Goal: Information Seeking & Learning: Learn about a topic

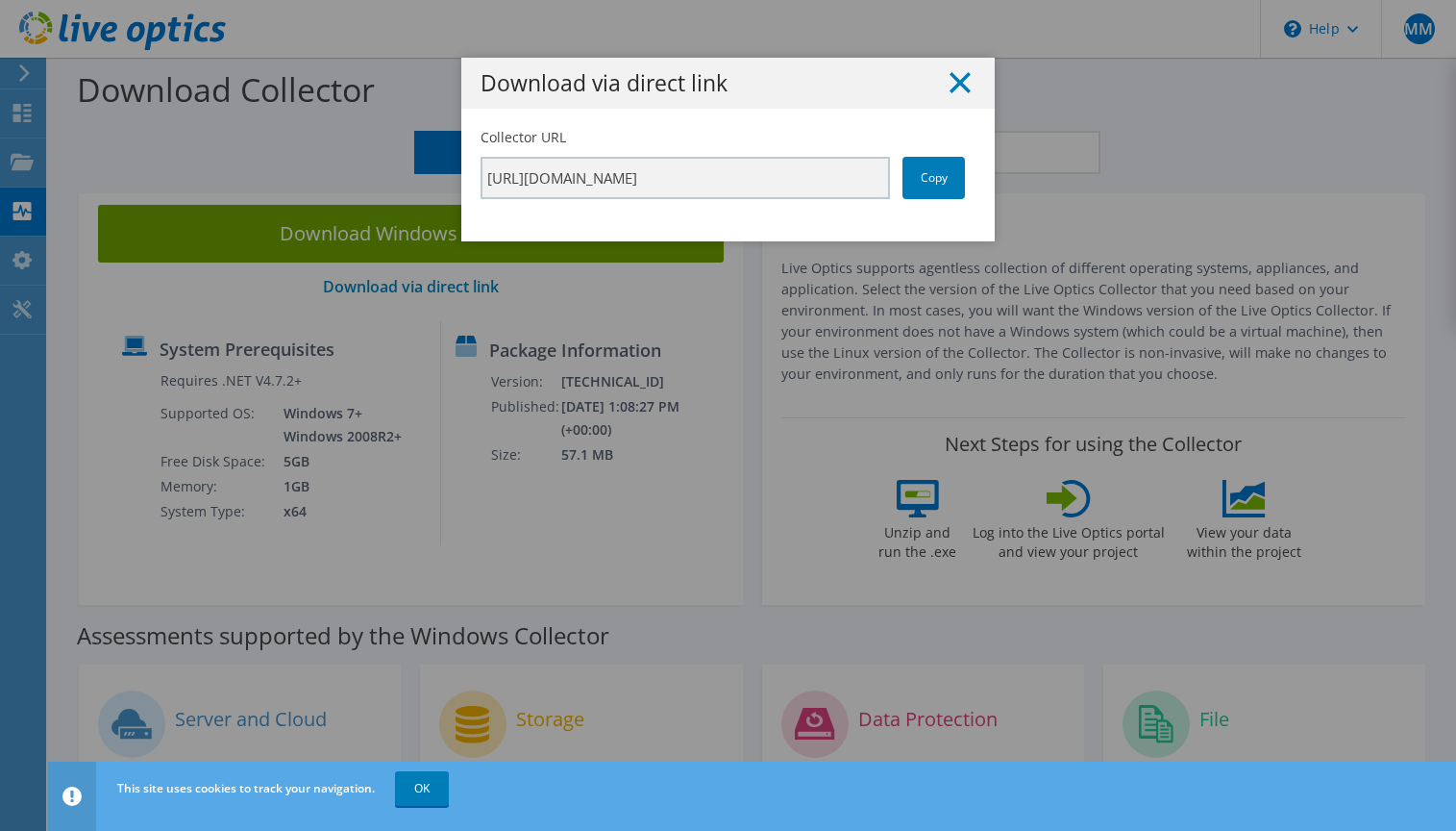
click at [951, 80] on line at bounding box center [961, 83] width 20 height 20
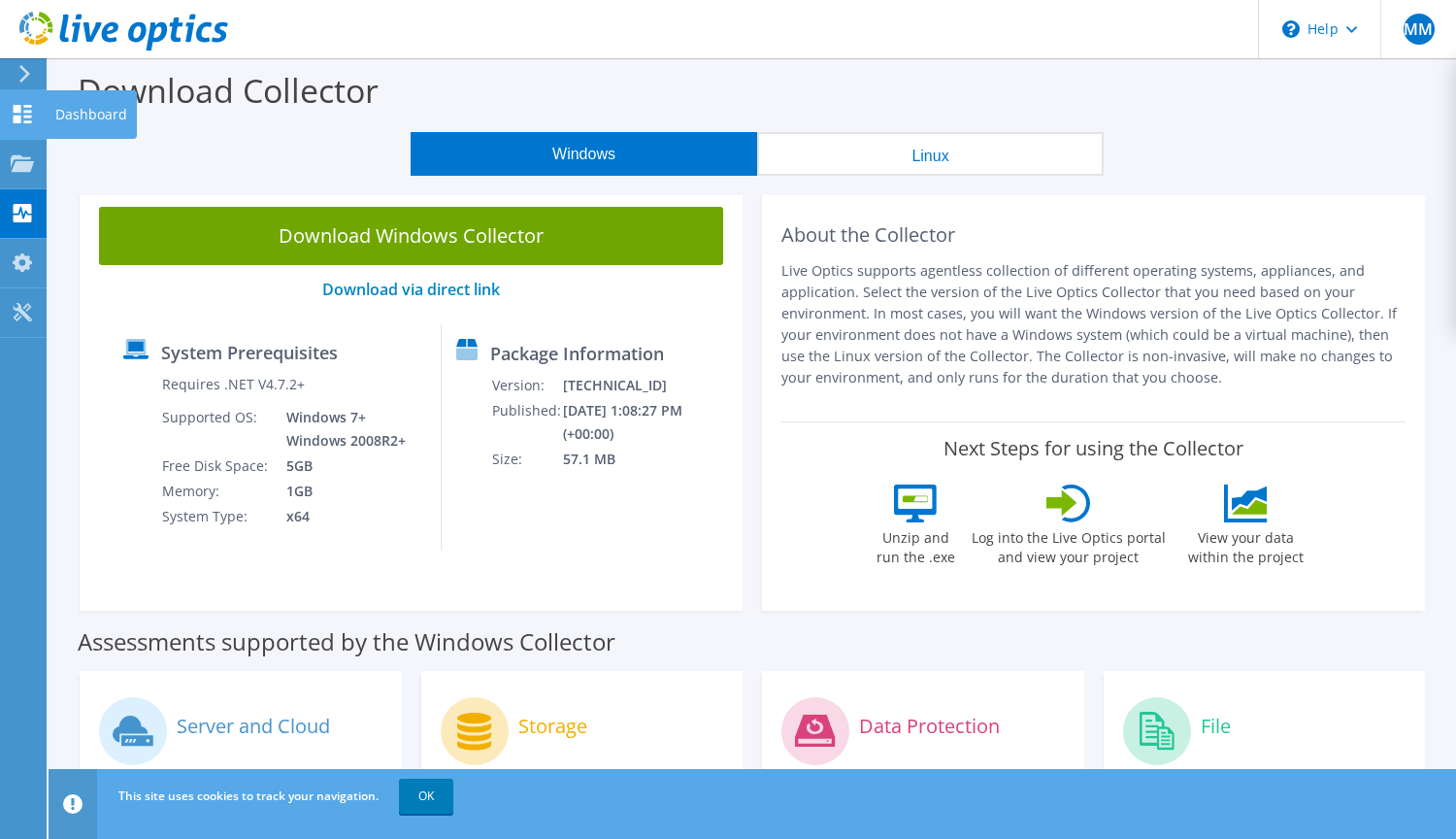
click at [27, 120] on icon at bounding box center [23, 114] width 24 height 19
click at [73, 116] on div "Dashboard" at bounding box center [91, 114] width 91 height 48
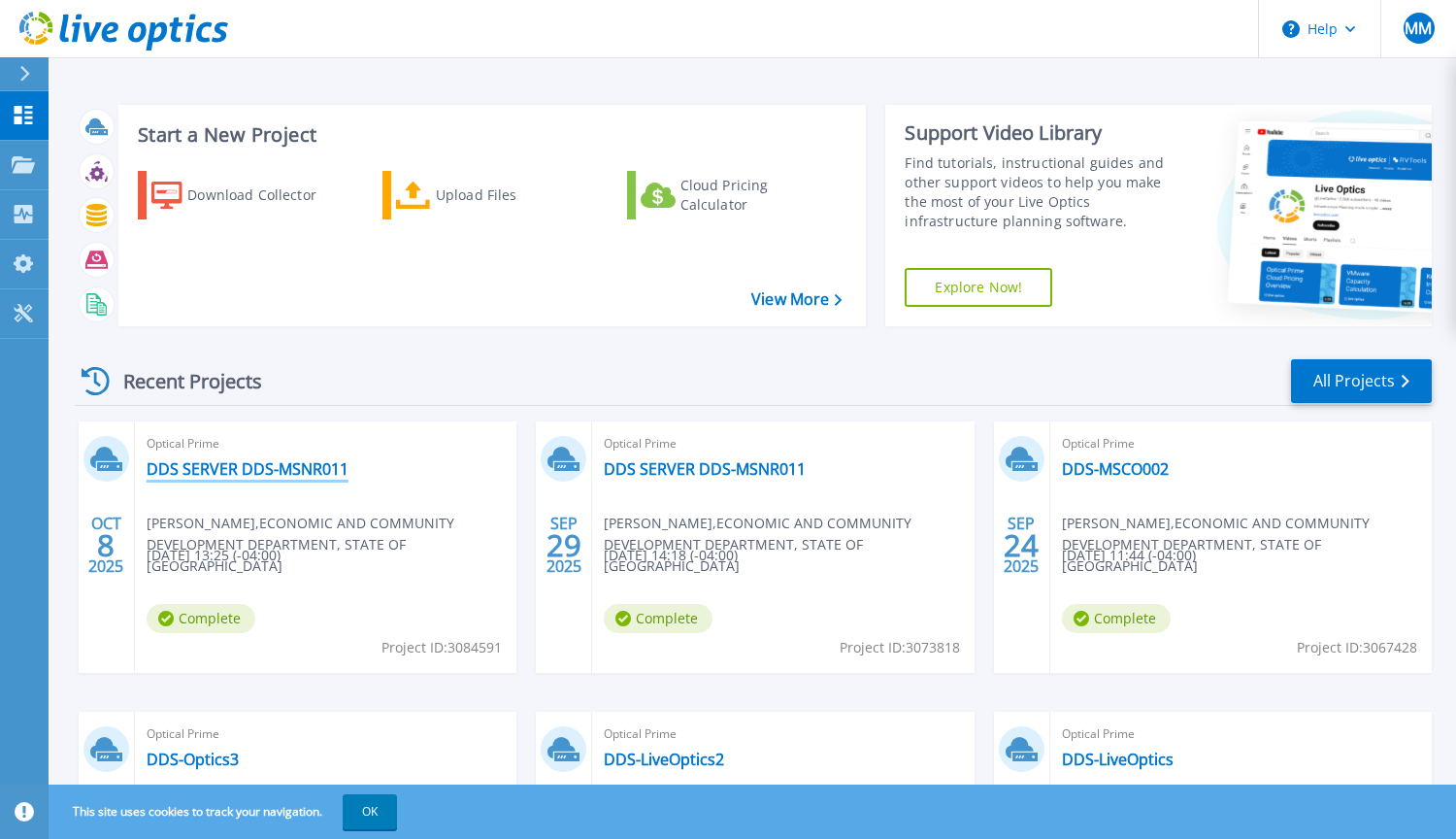
click at [237, 462] on link "DDS SERVER DDS-MSNR011" at bounding box center [247, 469] width 202 height 20
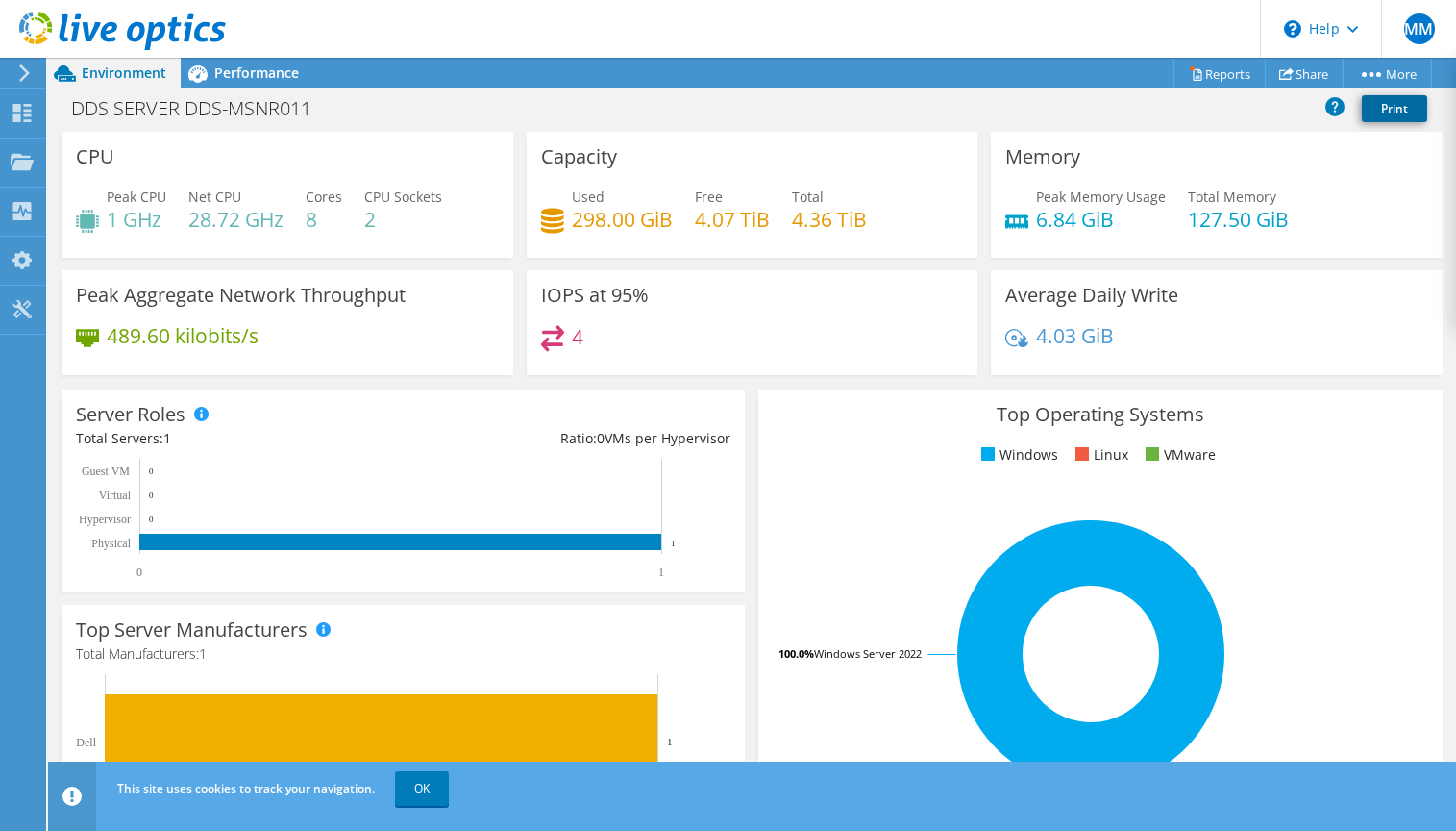
click at [1393, 112] on link "Print" at bounding box center [1394, 109] width 66 height 27
click at [1390, 104] on link "Print" at bounding box center [1394, 109] width 66 height 27
click at [253, 74] on span "Performance" at bounding box center [256, 72] width 84 height 19
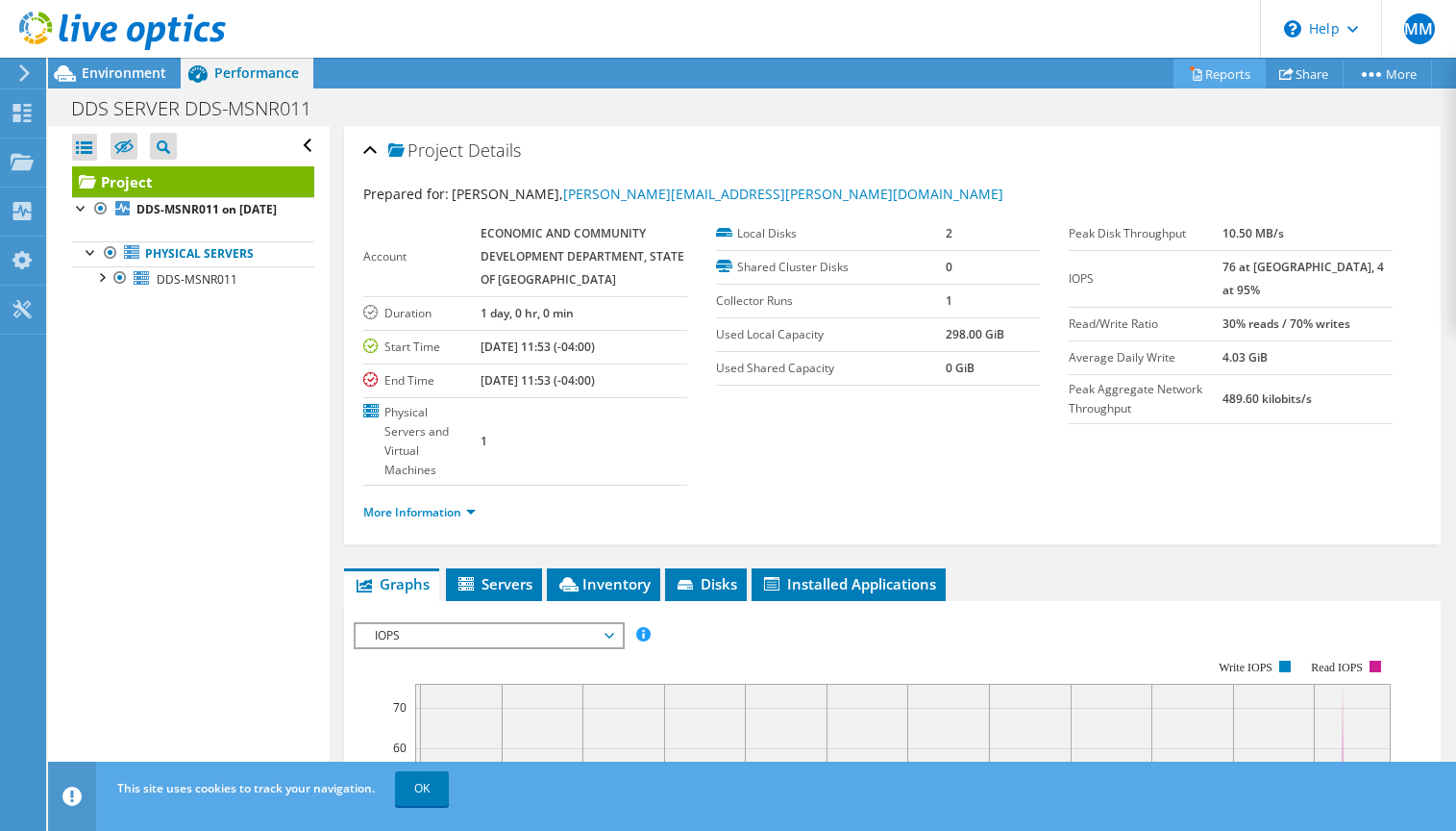
click at [1232, 81] on link "Reports" at bounding box center [1220, 73] width 92 height 29
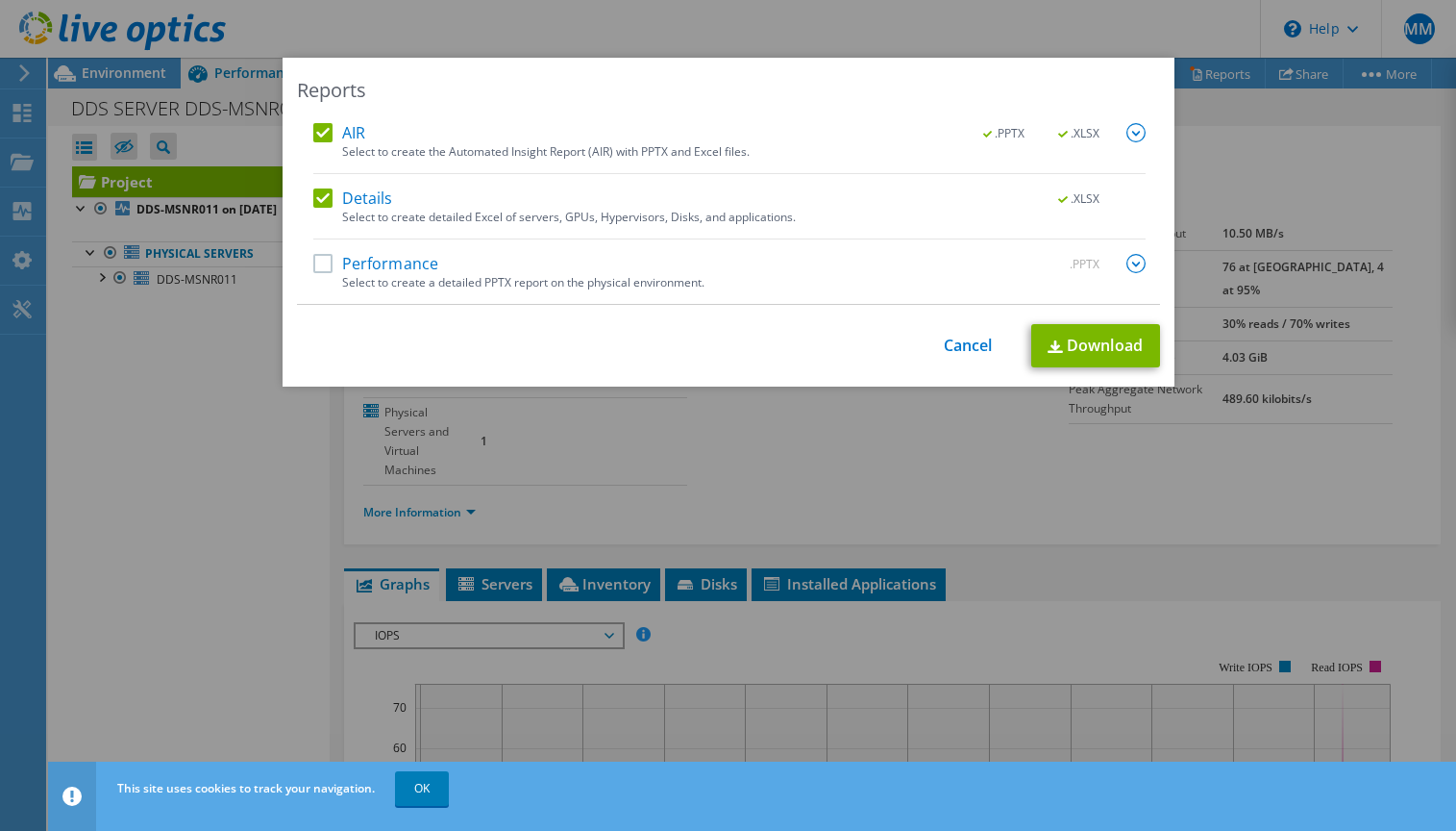
click at [315, 271] on label "Performance" at bounding box center [376, 263] width 126 height 20
click at [0, 0] on input "Performance" at bounding box center [0, 0] width 0 height 0
click at [1080, 344] on link "Download" at bounding box center [1096, 346] width 129 height 43
click at [976, 353] on link "Cancel" at bounding box center [969, 346] width 49 height 19
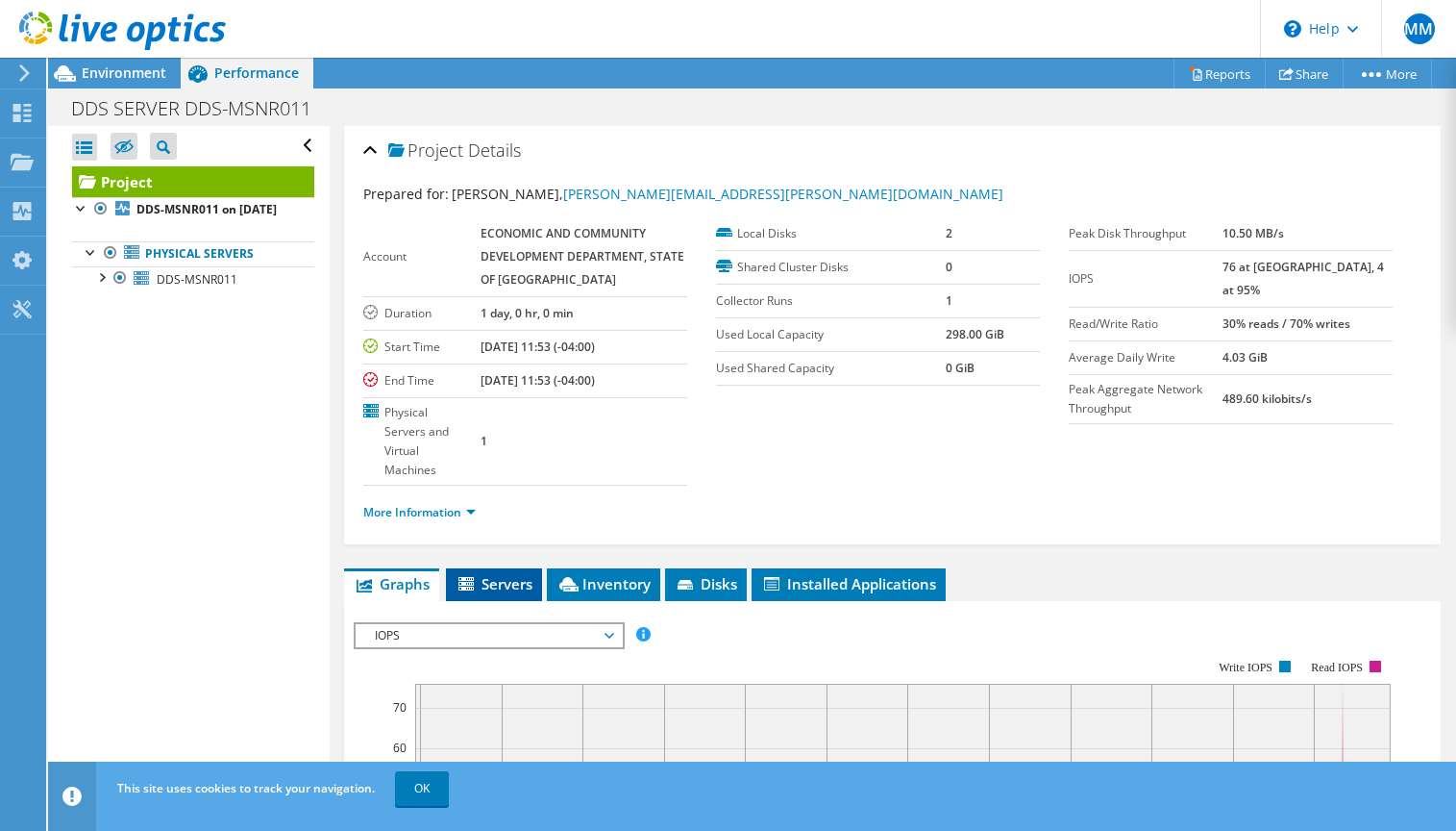
click at [497, 575] on span "Servers" at bounding box center [494, 584] width 77 height 20
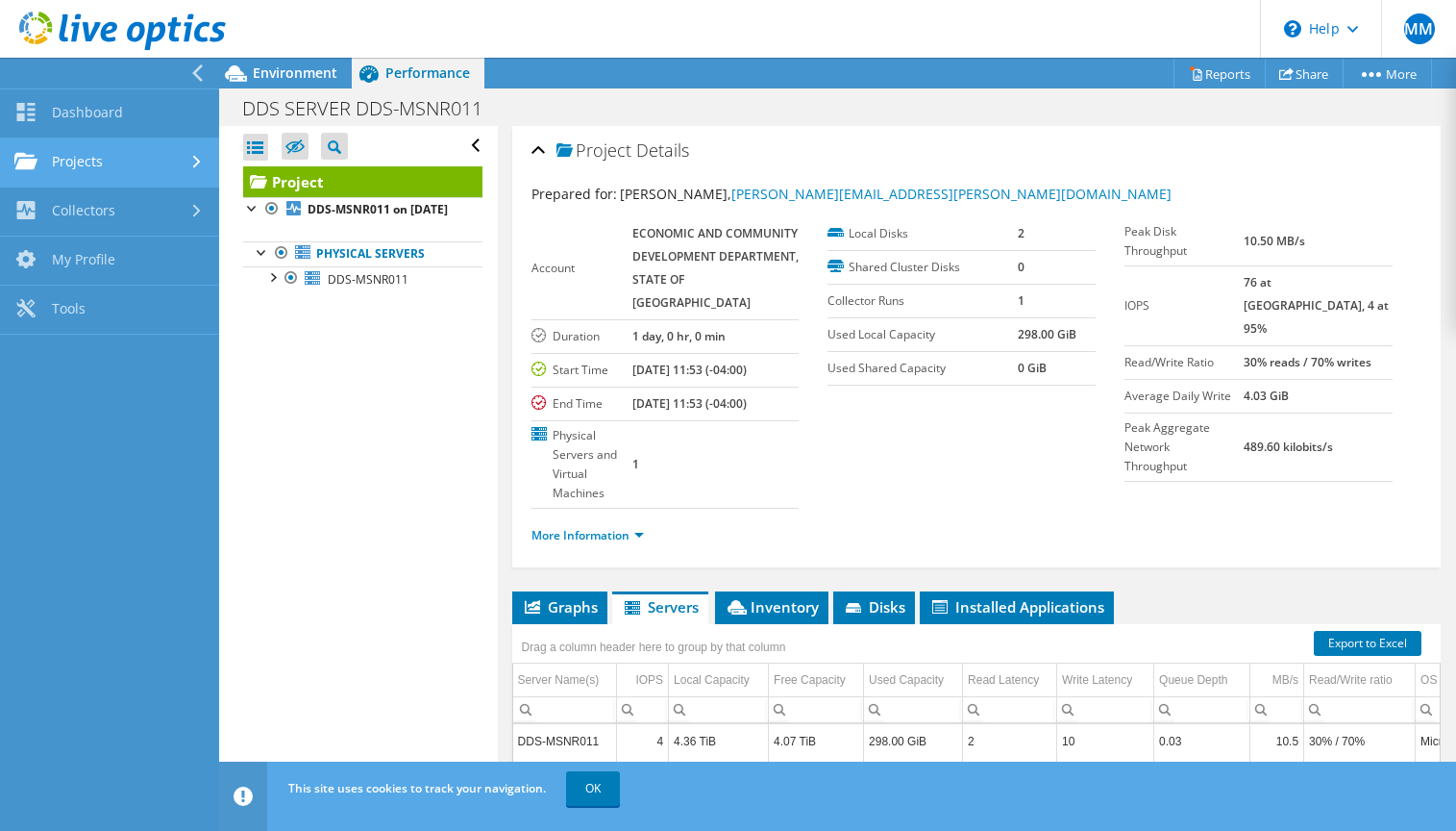
click at [93, 168] on link "Projects" at bounding box center [110, 162] width 219 height 49
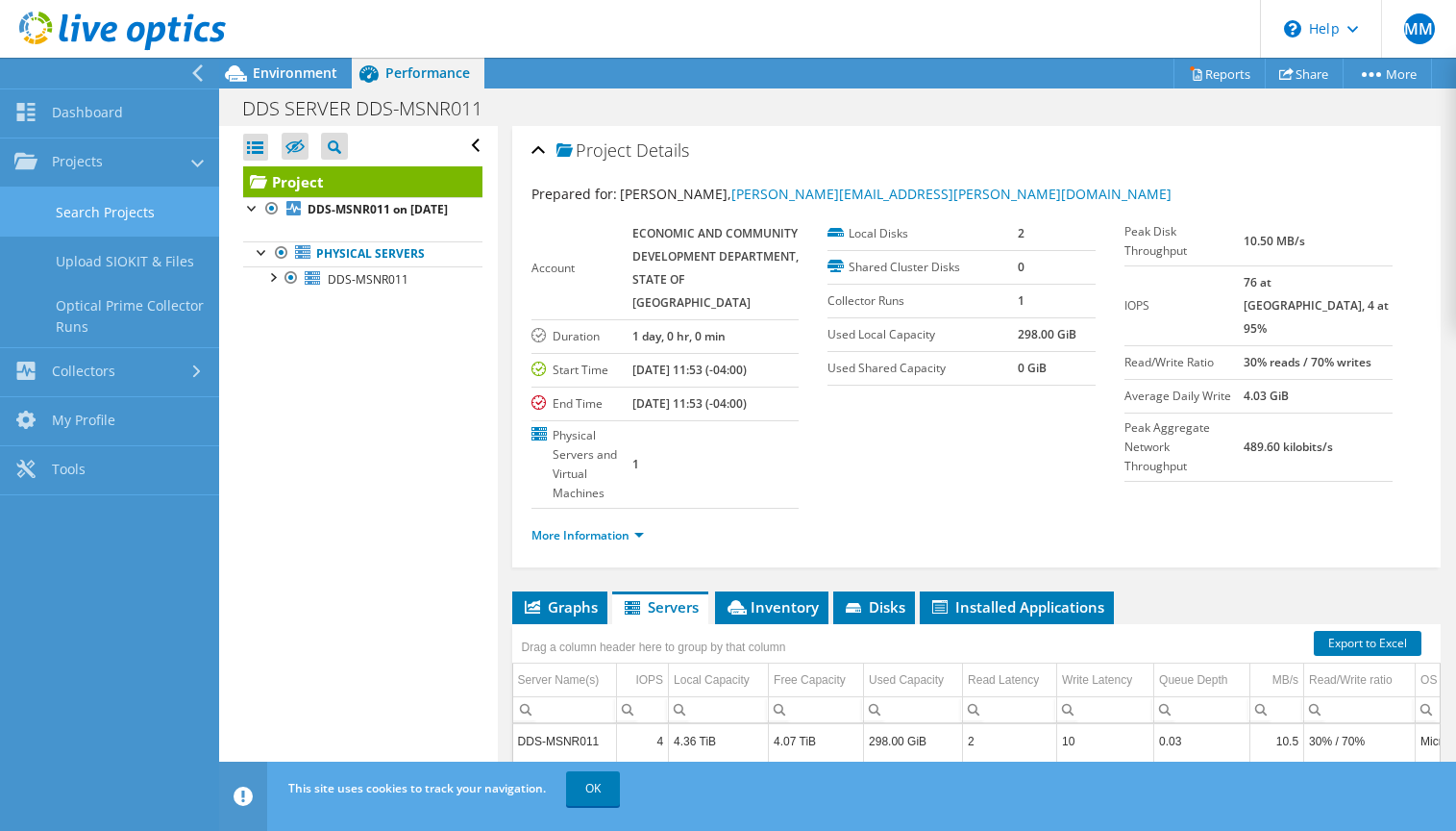
click at [128, 204] on link "Search Projects" at bounding box center [110, 212] width 219 height 49
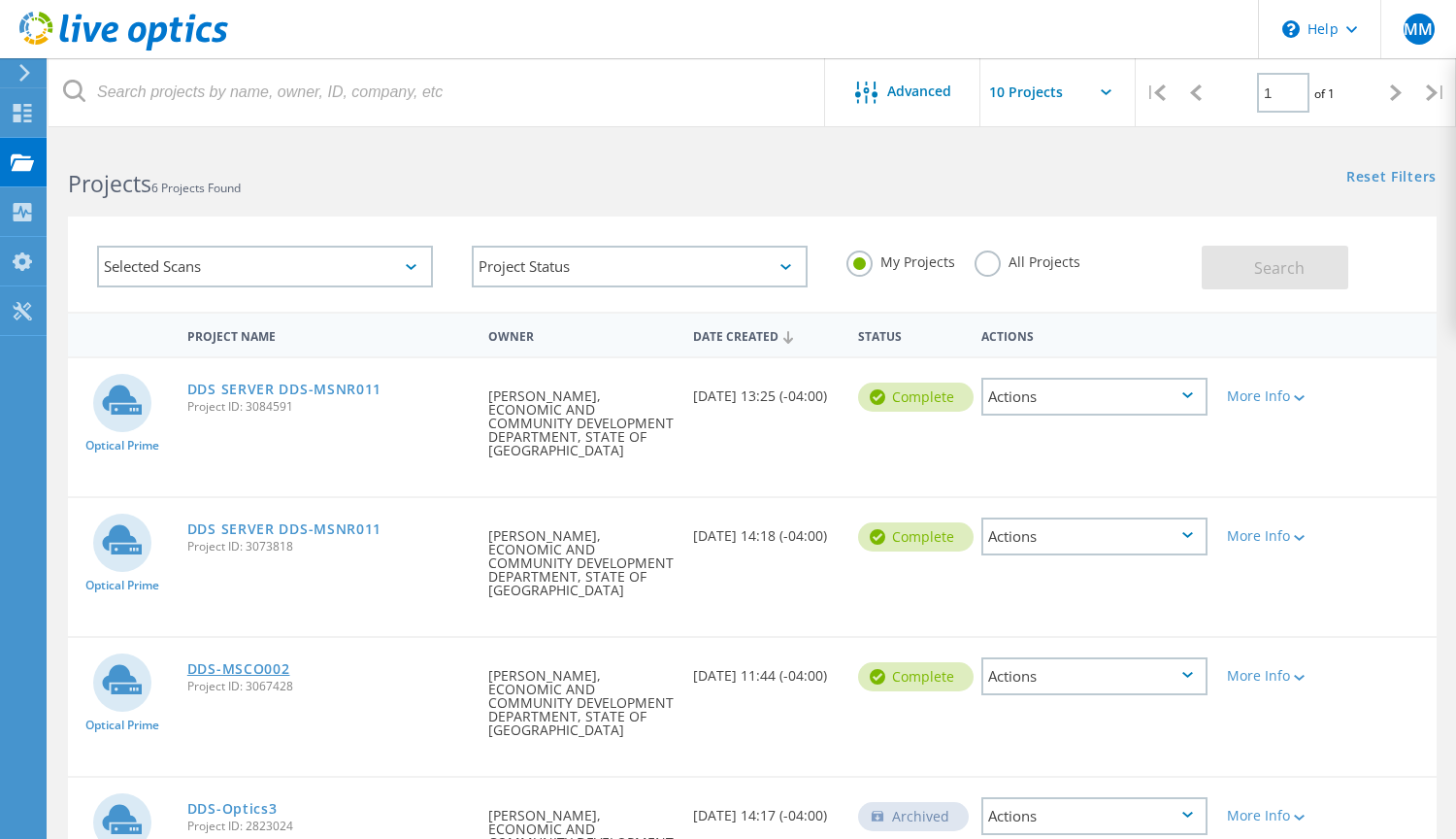
click at [246, 662] on link "DDS-MSCO002" at bounding box center [239, 669] width 103 height 14
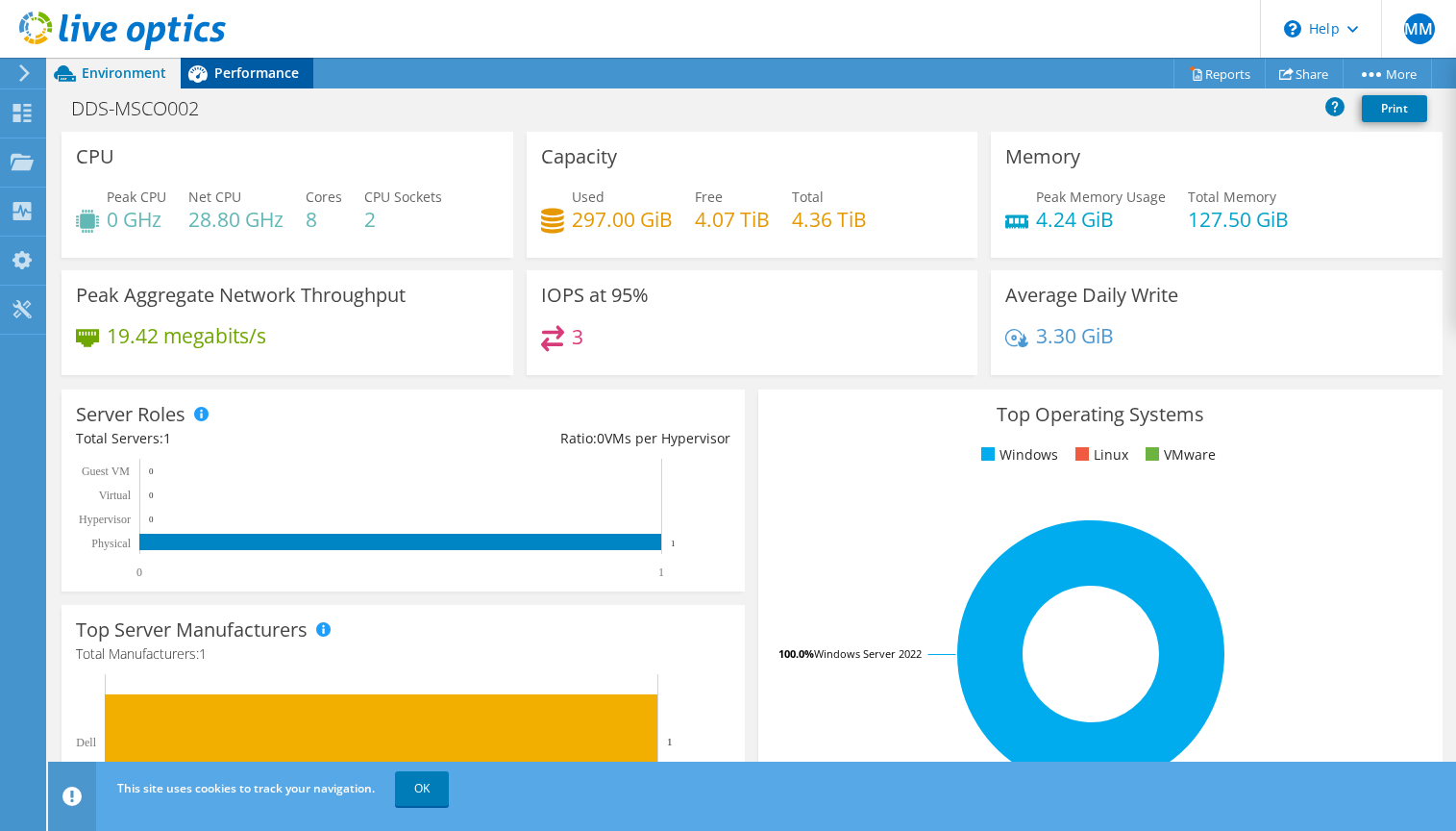
click at [247, 71] on span "Performance" at bounding box center [256, 72] width 84 height 19
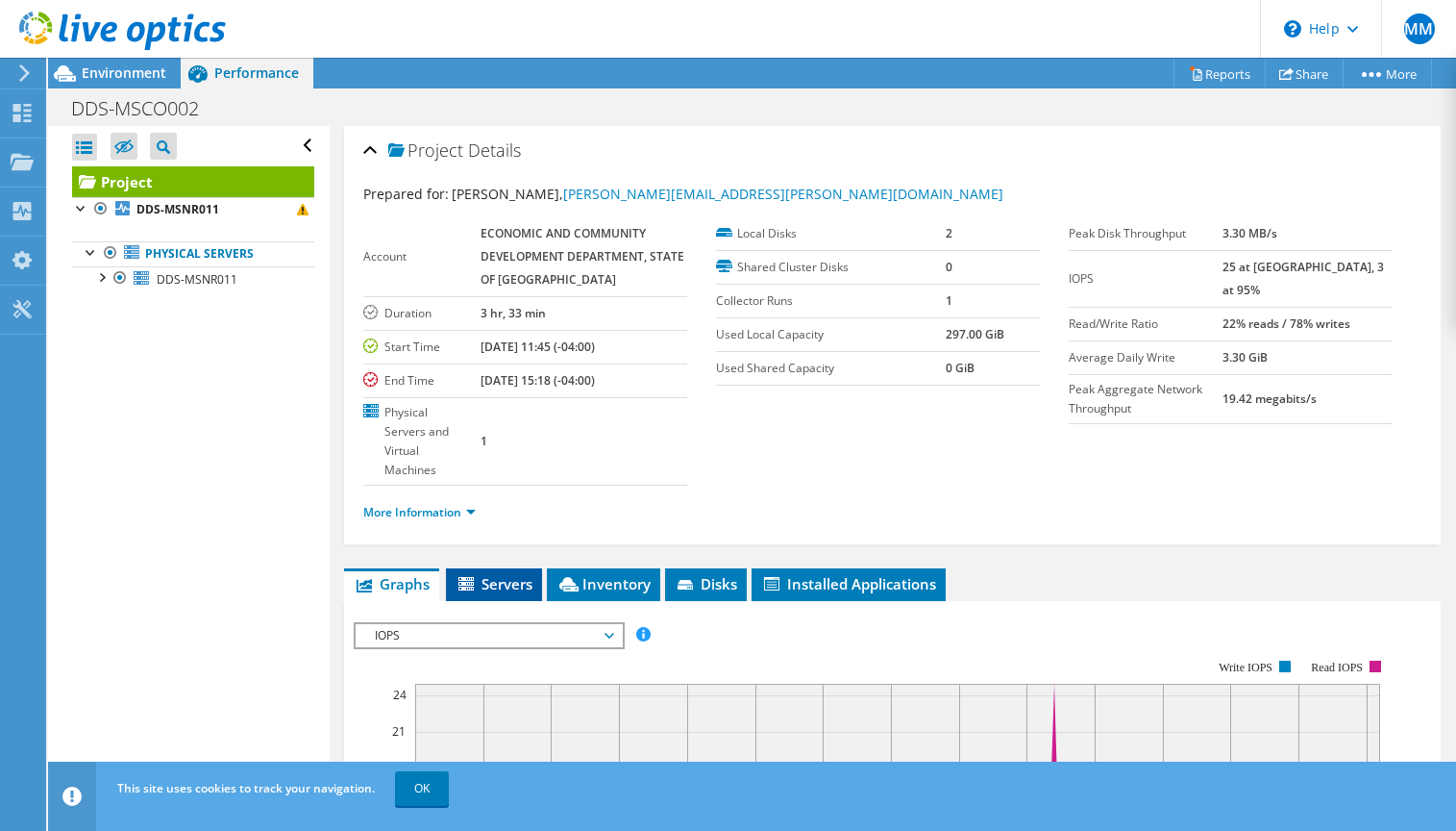
click at [529, 575] on span "Servers" at bounding box center [494, 584] width 77 height 20
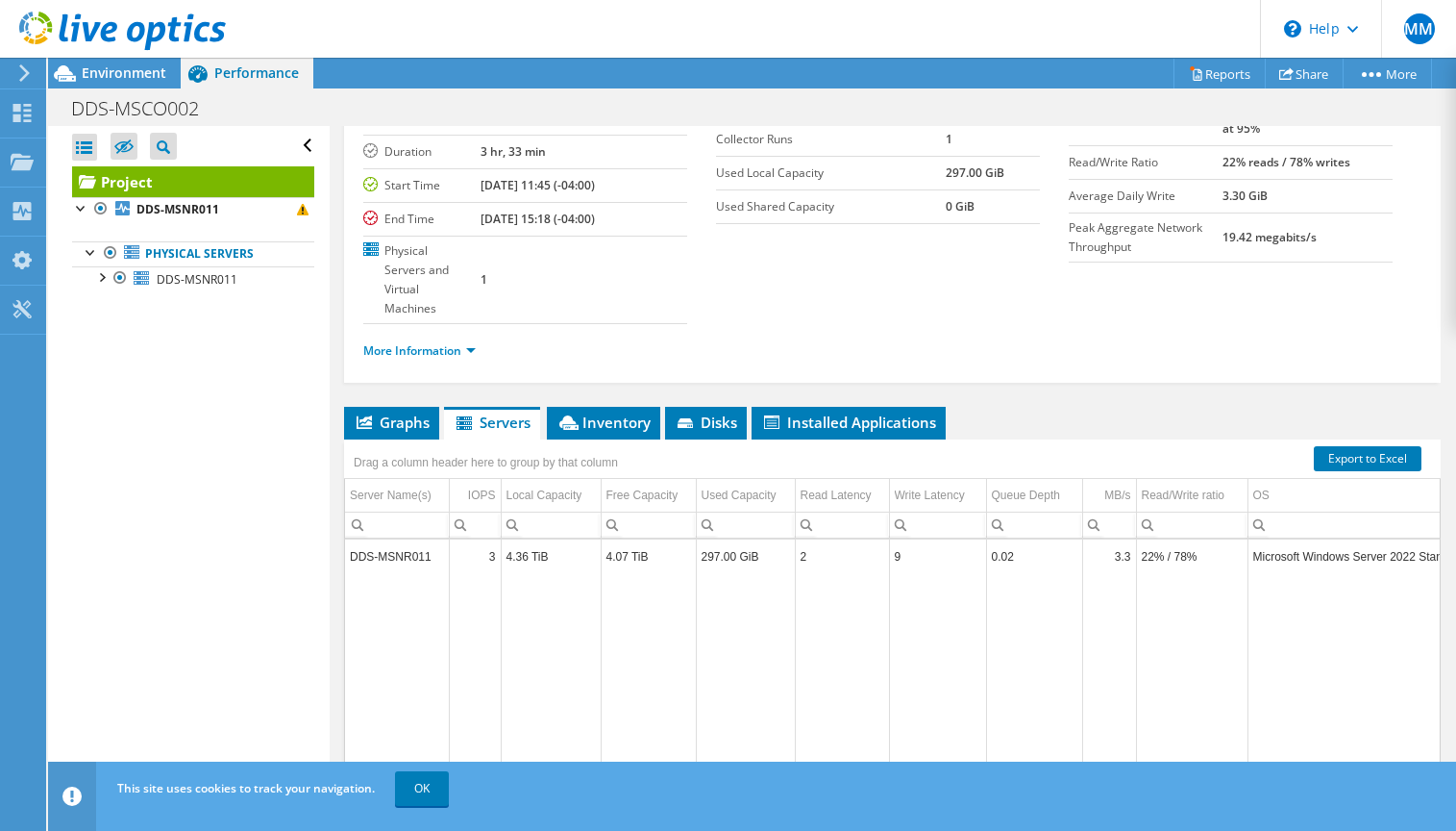
scroll to position [170, 0]
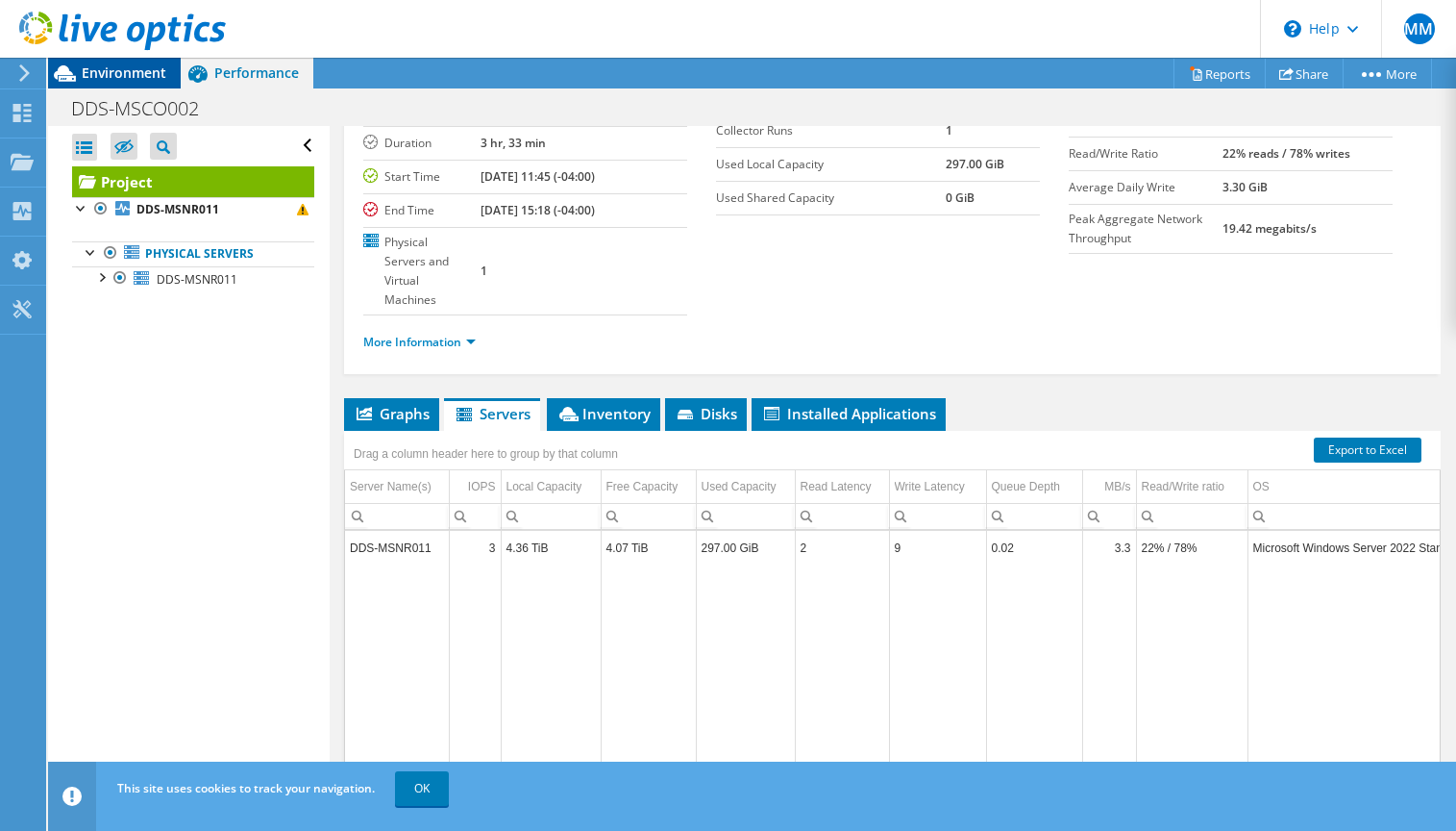
click at [129, 66] on span "Environment" at bounding box center [124, 72] width 84 height 19
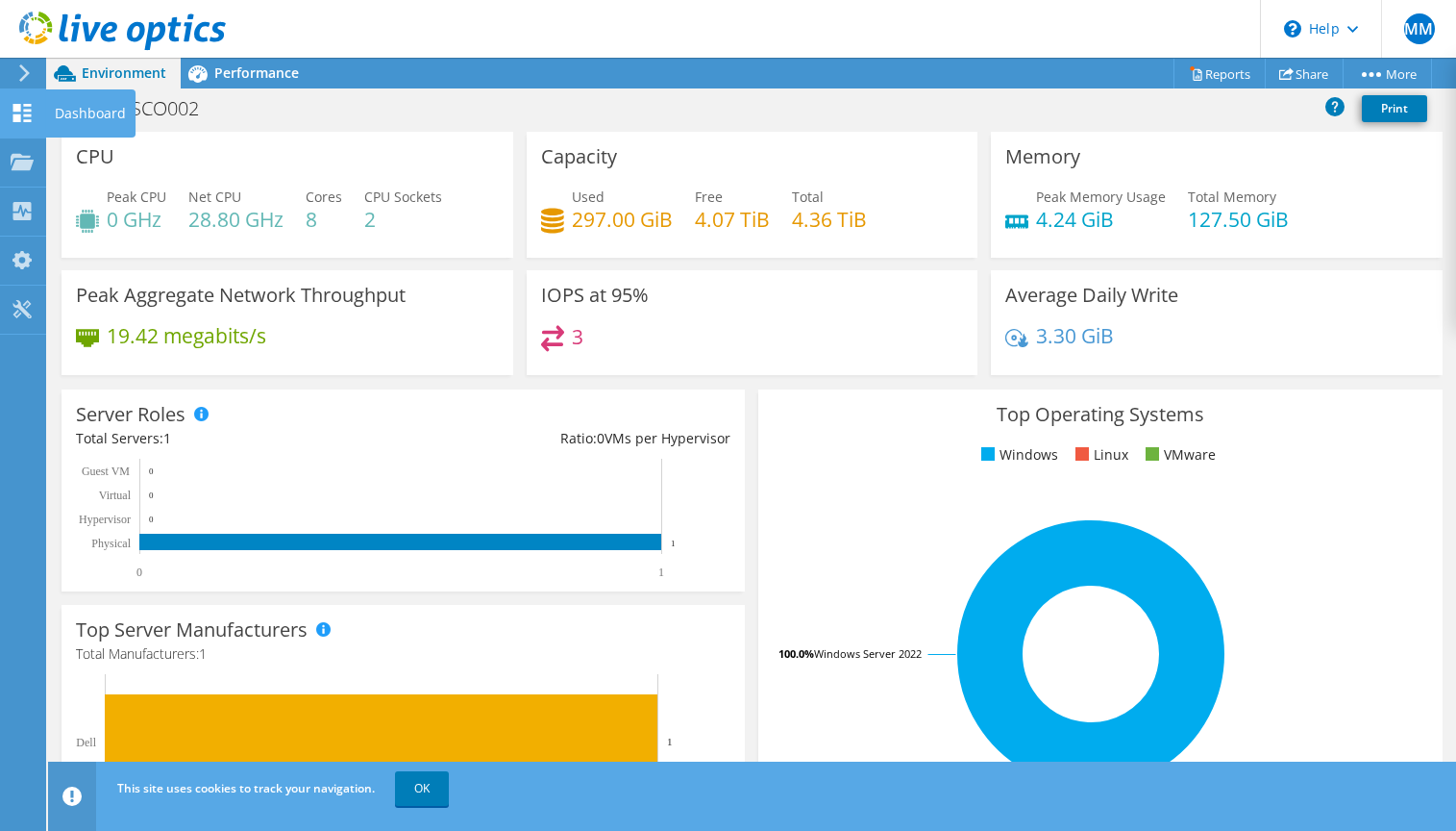
click at [21, 119] on use at bounding box center [23, 113] width 19 height 19
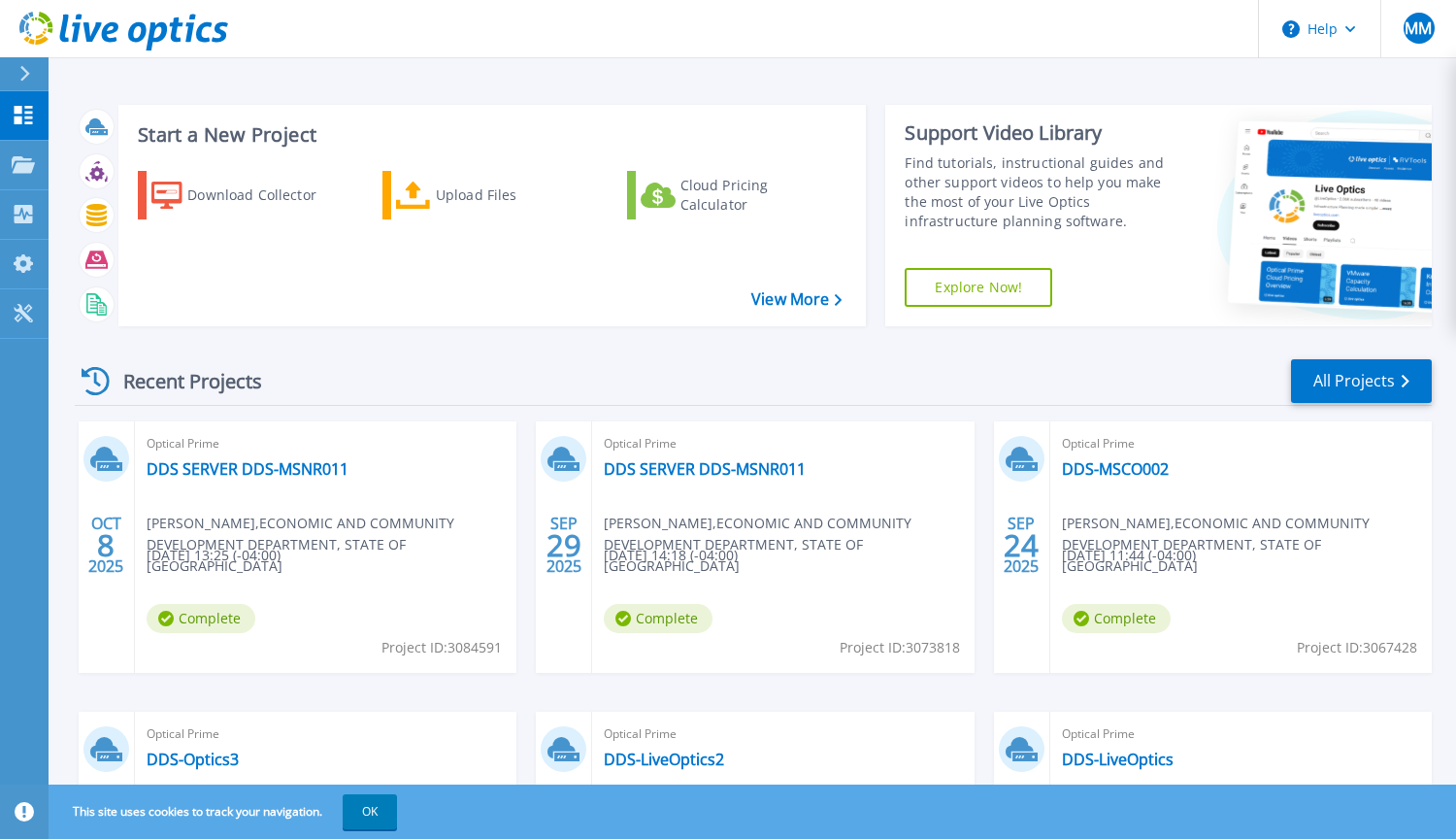
click at [23, 166] on icon at bounding box center [24, 164] width 24 height 17
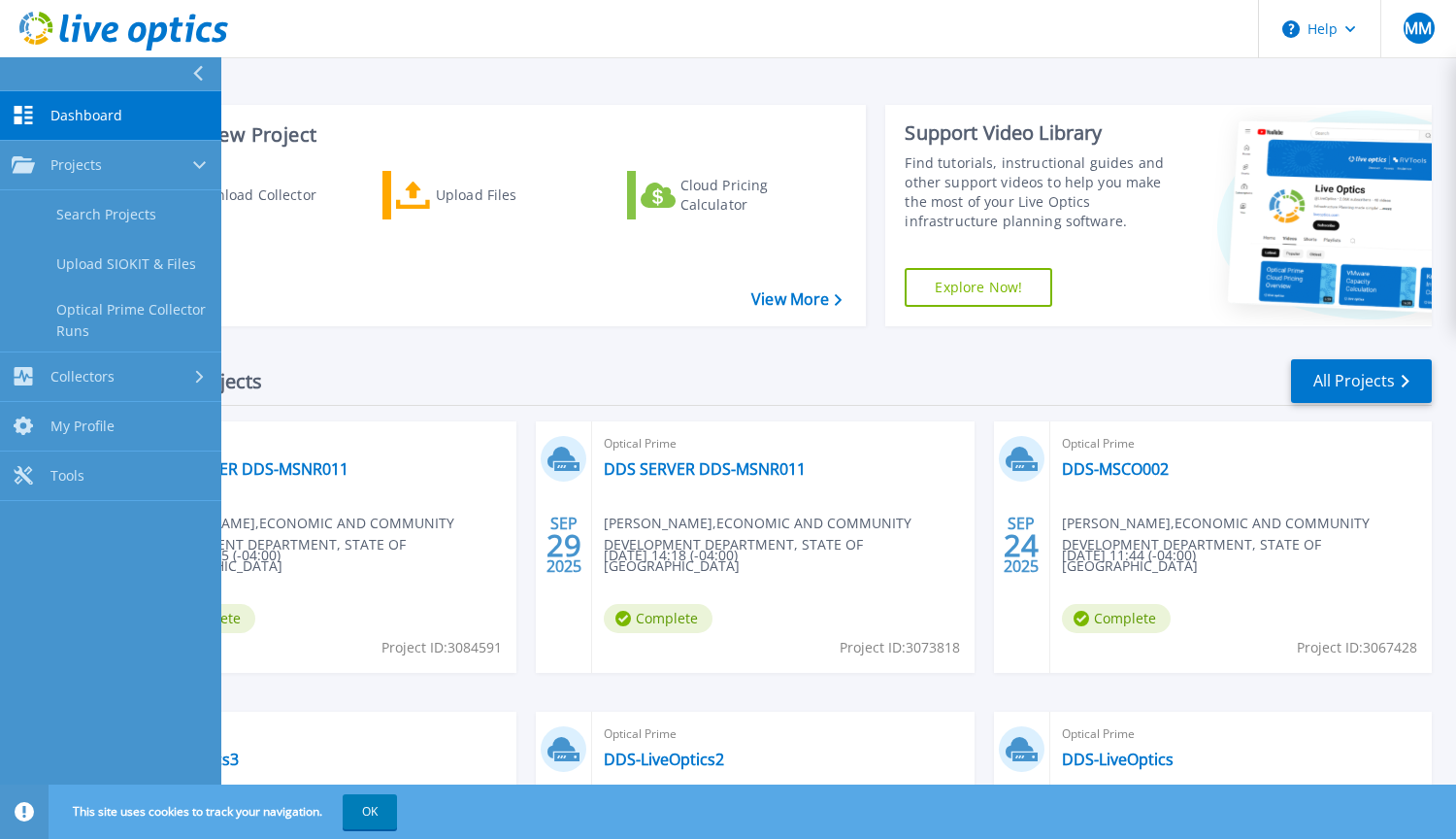
click at [738, 398] on div "Recent Projects All Projects" at bounding box center [753, 381] width 1356 height 48
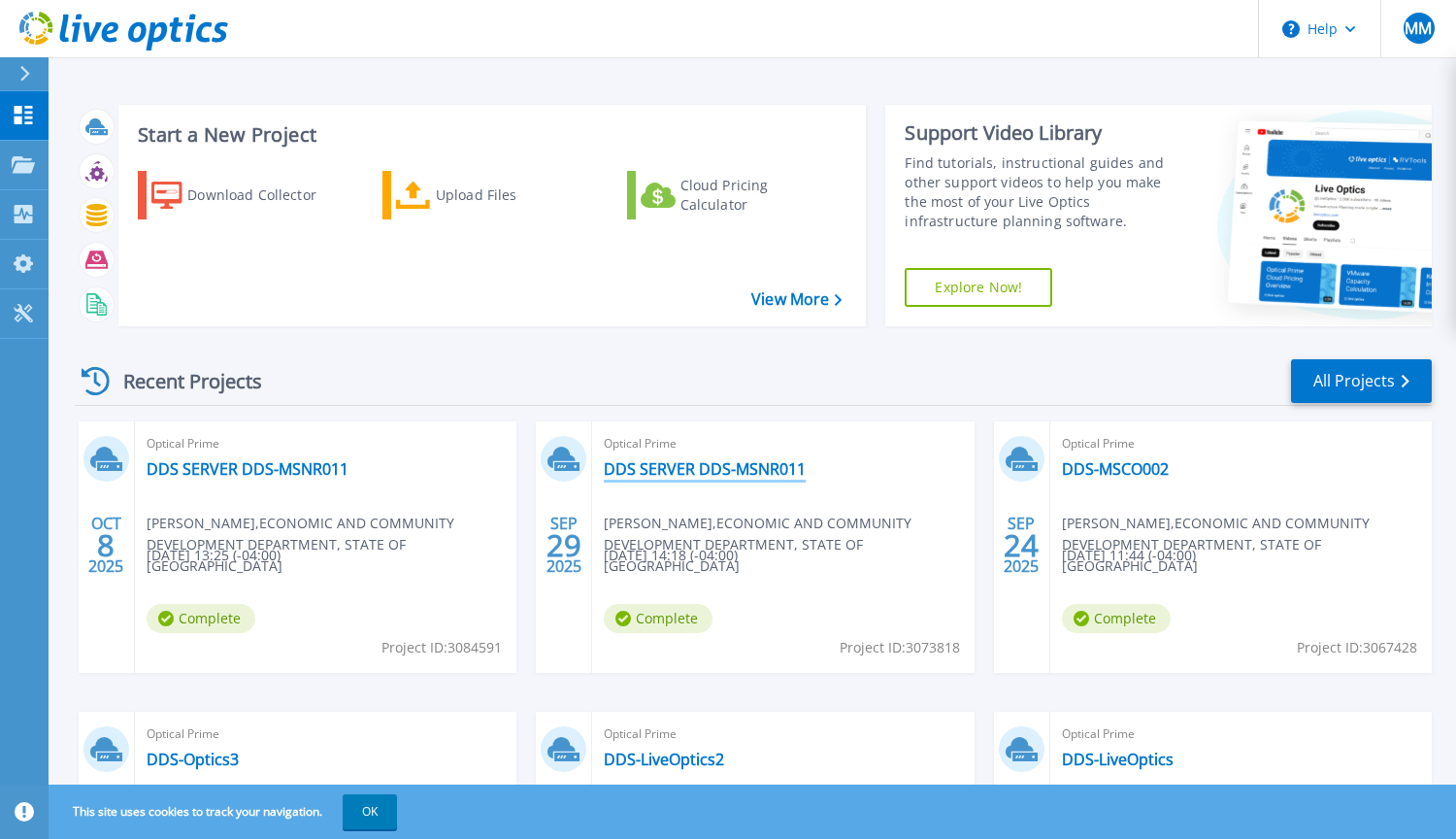
click at [700, 468] on link "DDS SERVER DDS-MSNR011" at bounding box center [704, 469] width 202 height 20
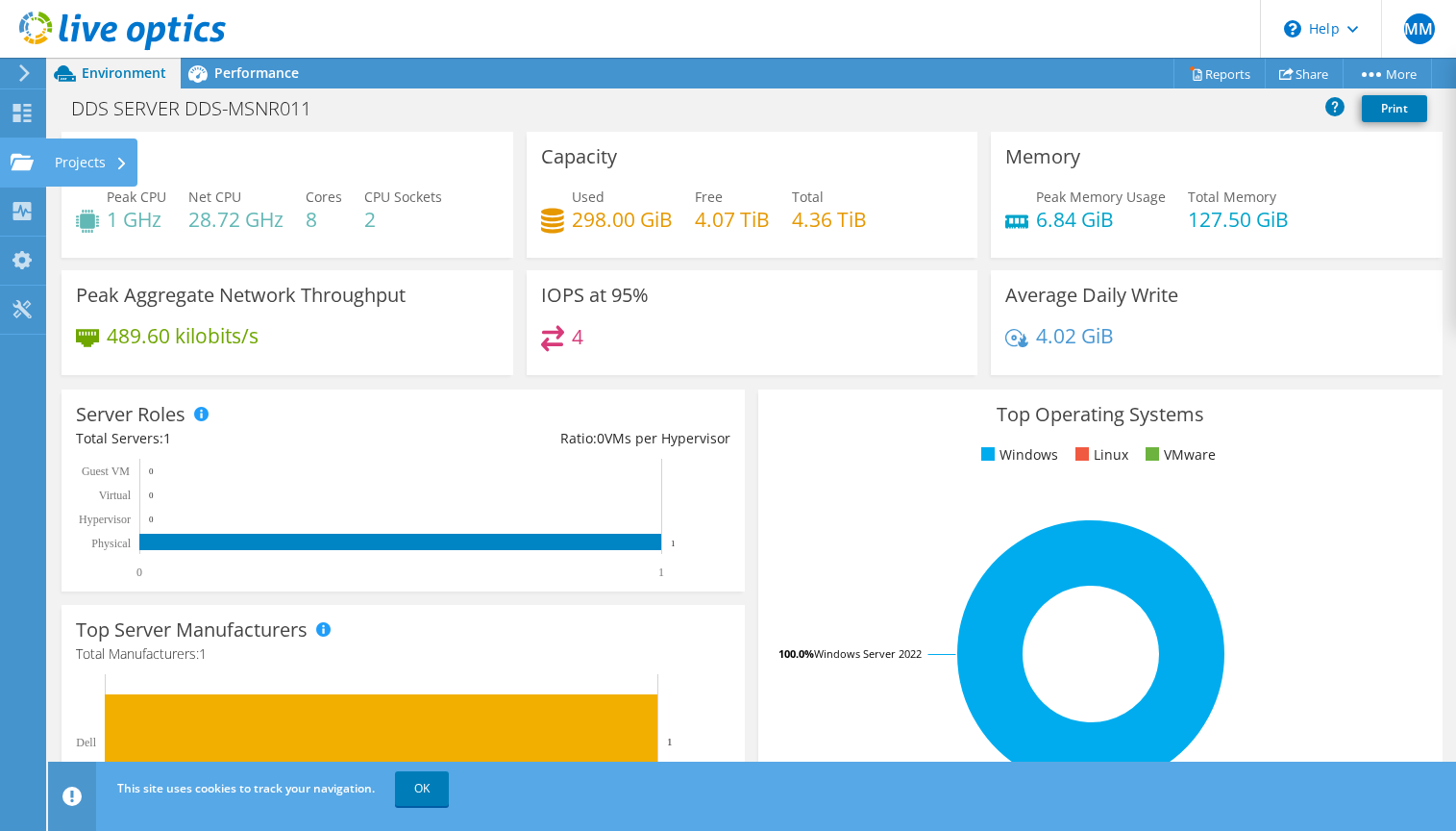
click at [18, 162] on use at bounding box center [23, 161] width 23 height 17
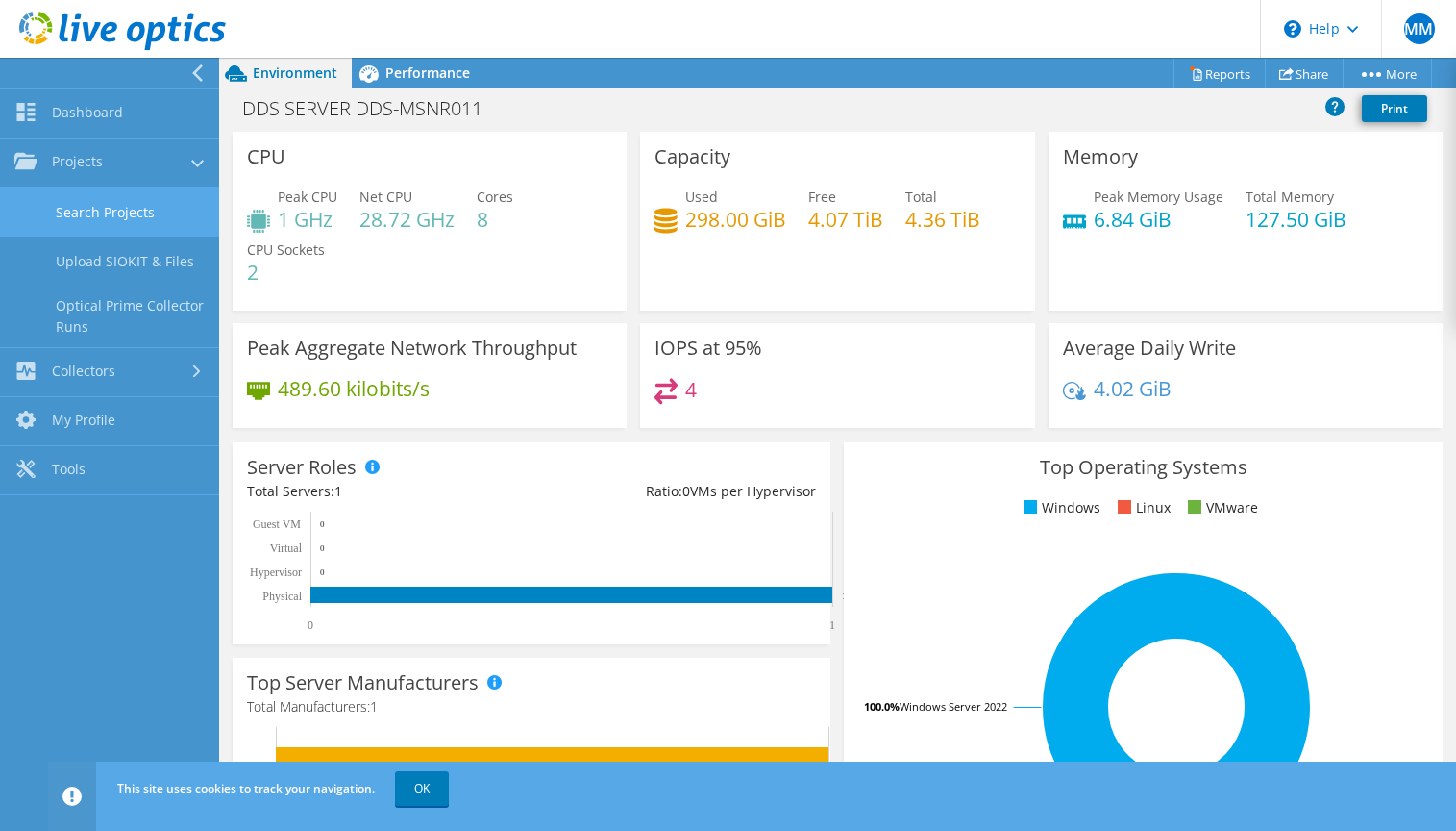
click at [56, 206] on link "Search Projects" at bounding box center [110, 212] width 219 height 49
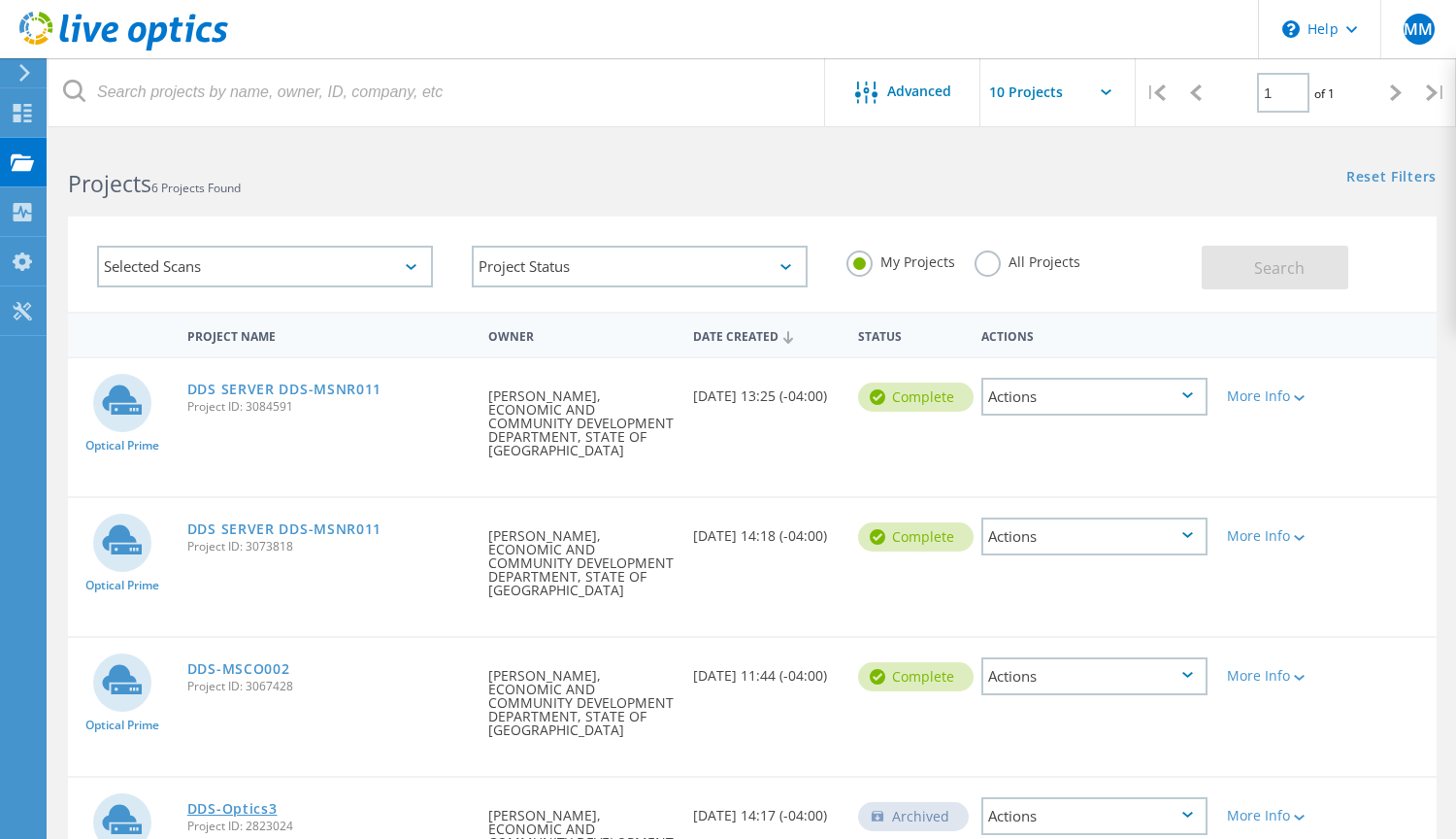
click at [273, 801] on link "DDS-Optics3" at bounding box center [232, 808] width 90 height 14
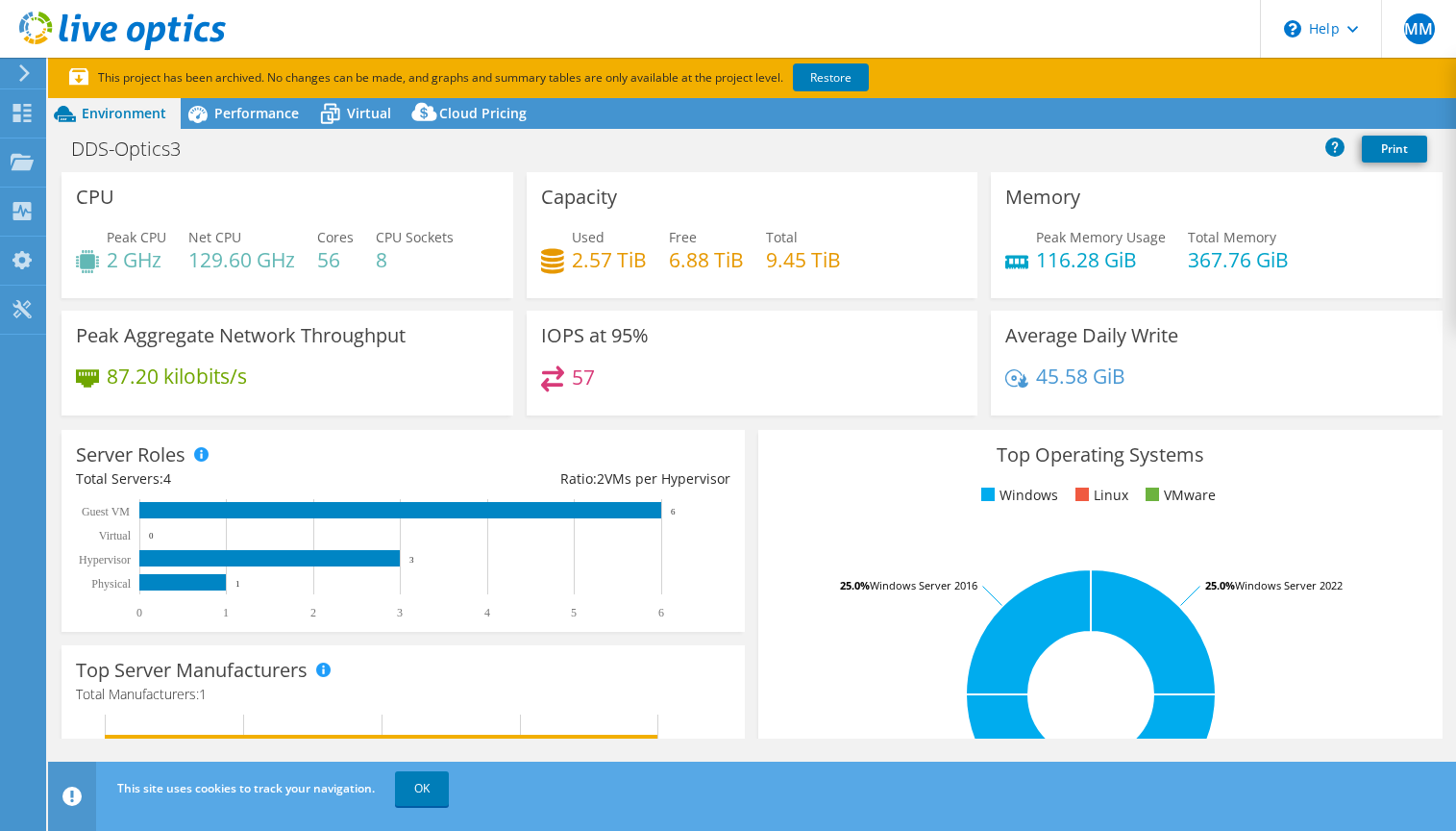
select select "USD"
click at [31, 110] on icon at bounding box center [23, 113] width 23 height 19
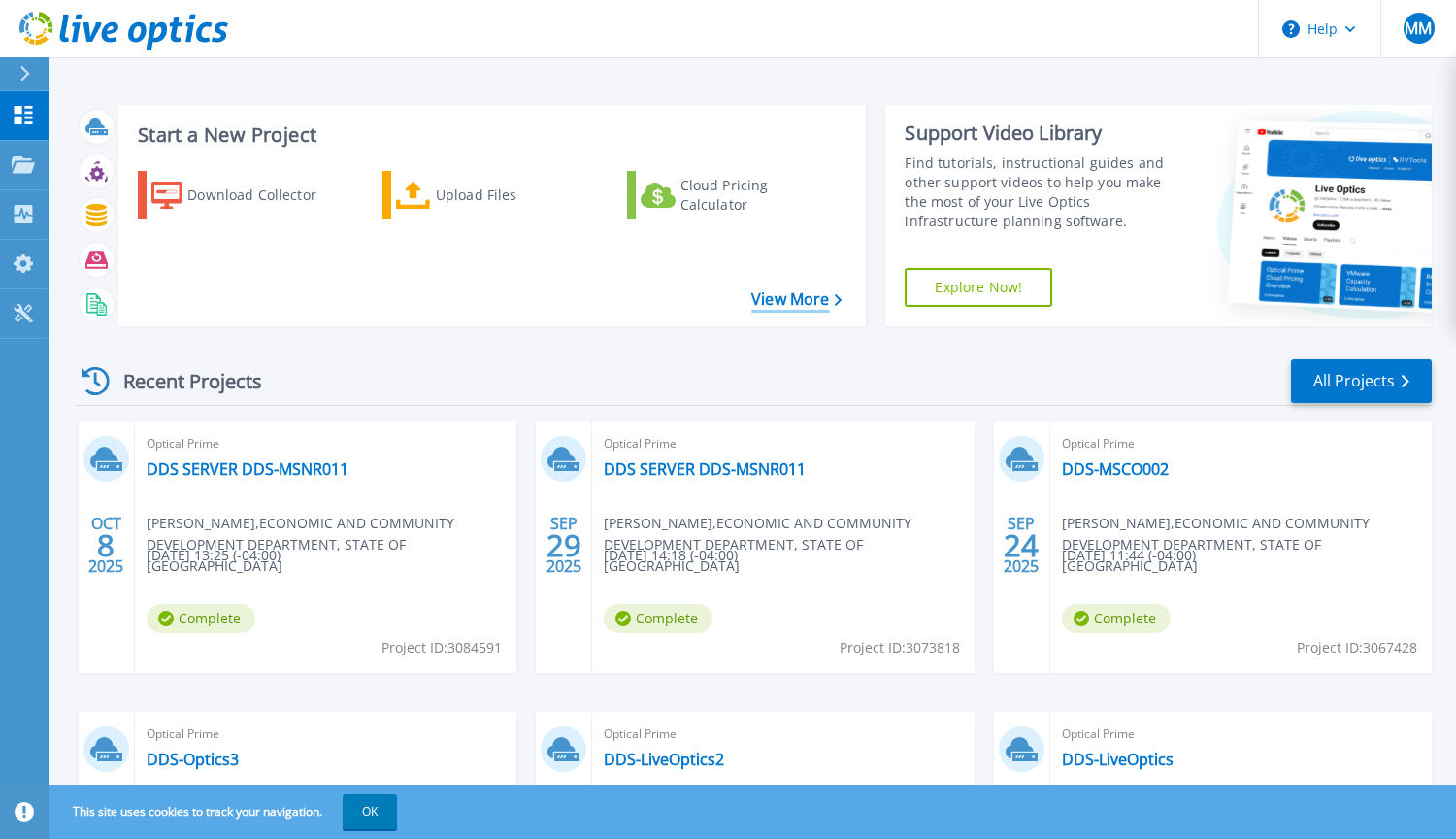
click at [775, 296] on link "View More" at bounding box center [795, 299] width 90 height 19
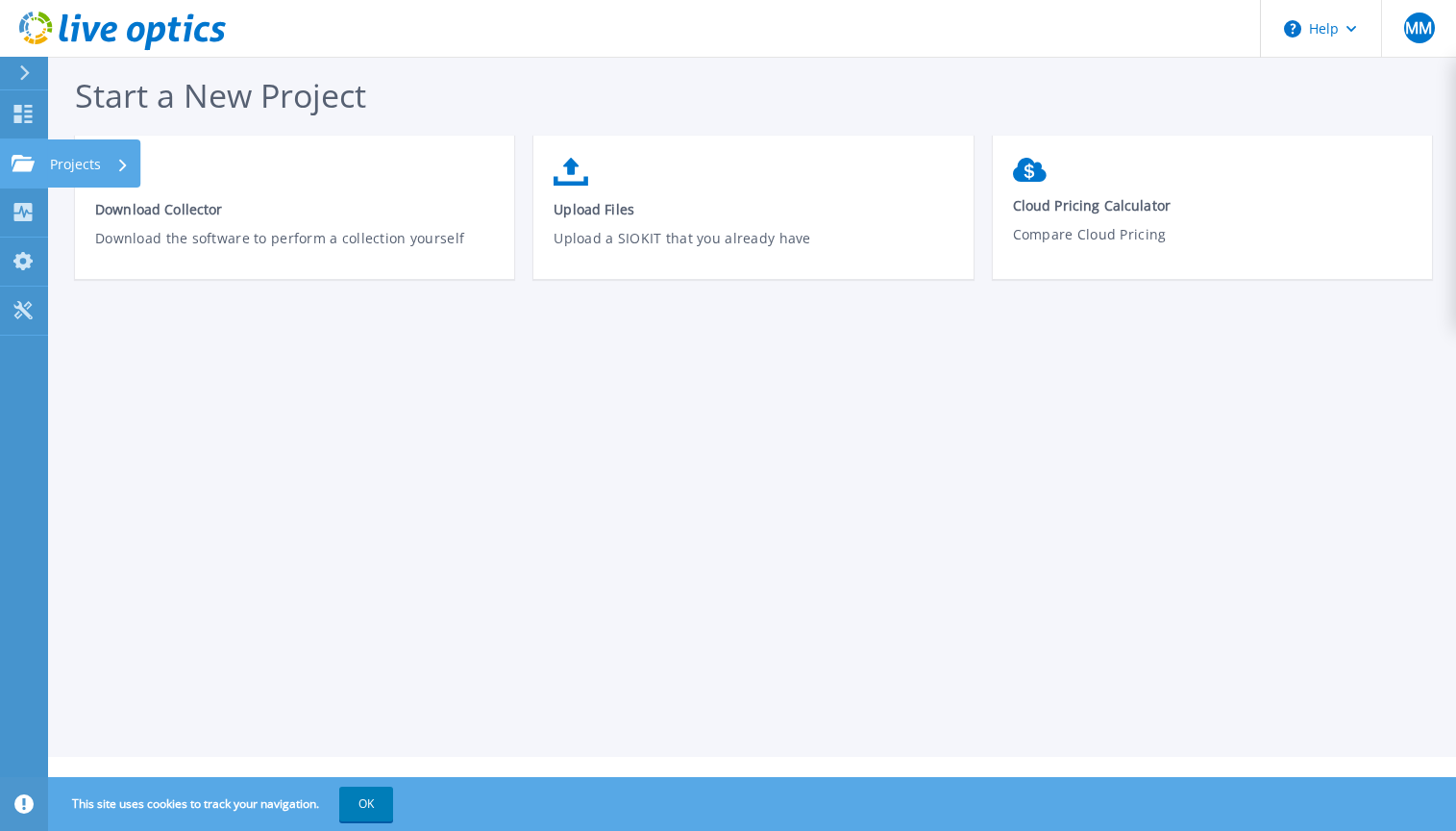
click at [19, 168] on icon at bounding box center [23, 162] width 23 height 17
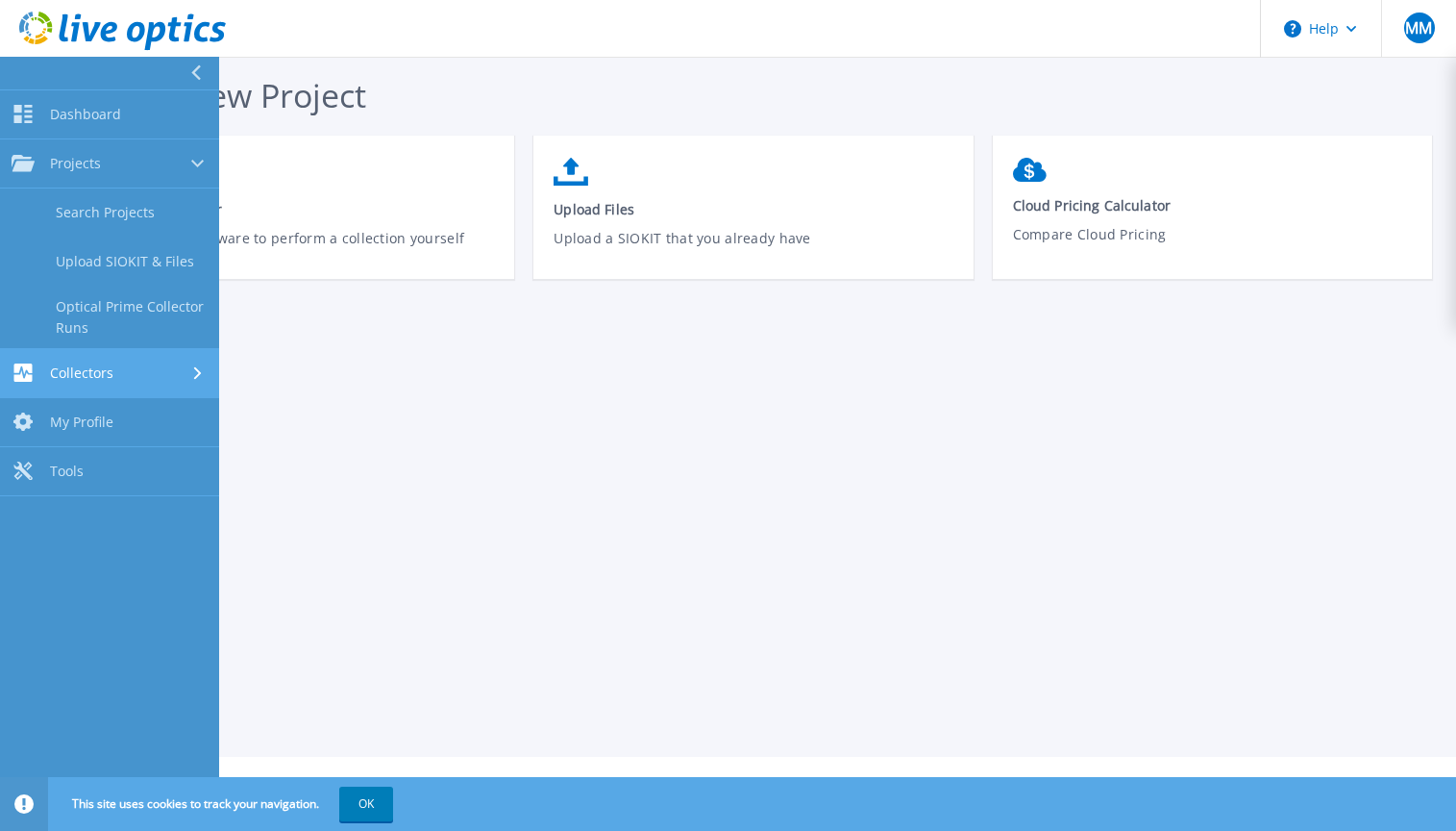
click at [136, 377] on div "Collectors" at bounding box center [110, 372] width 196 height 19
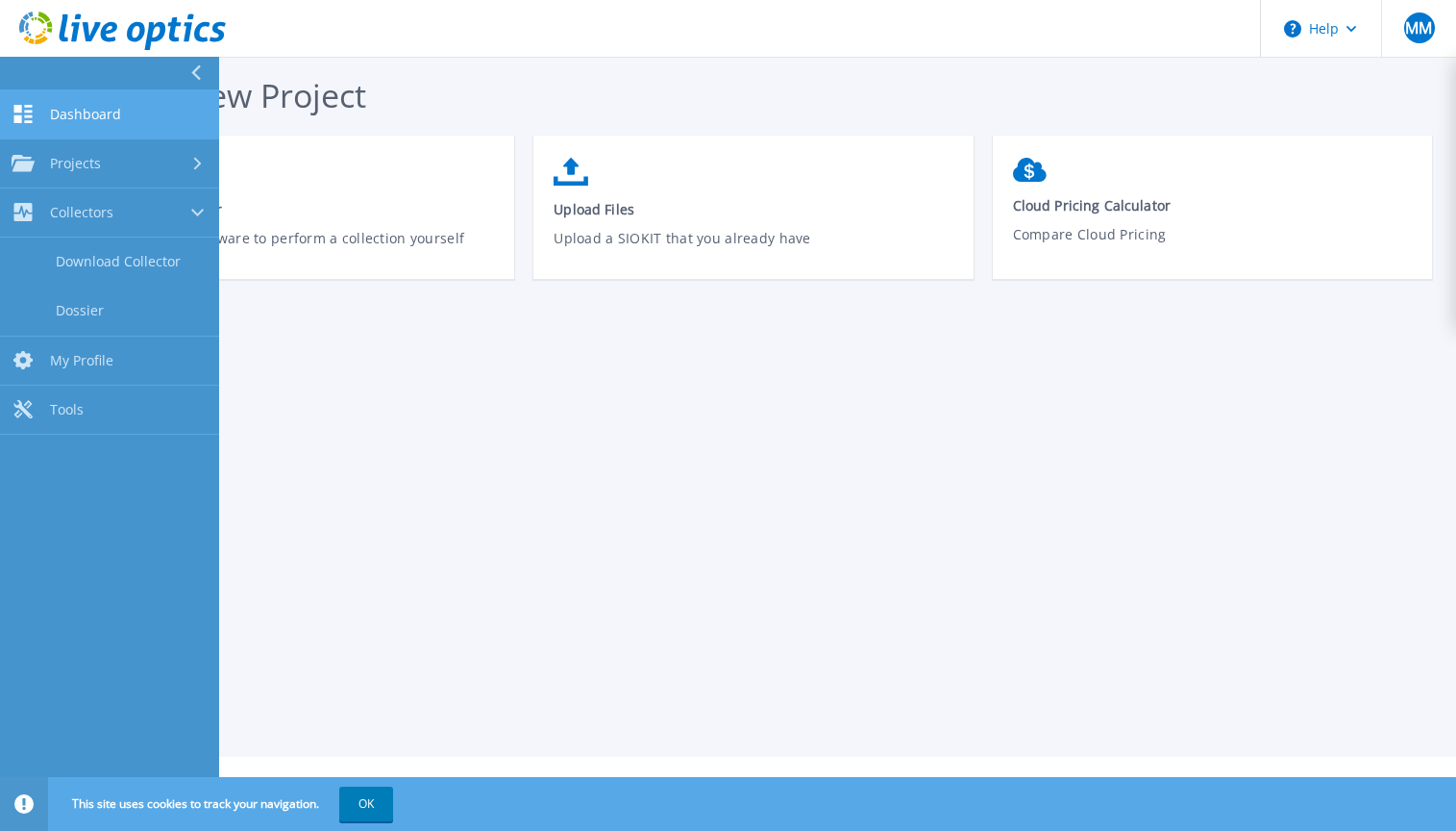
click at [93, 100] on link "Dashboard Dashboard" at bounding box center [110, 115] width 219 height 49
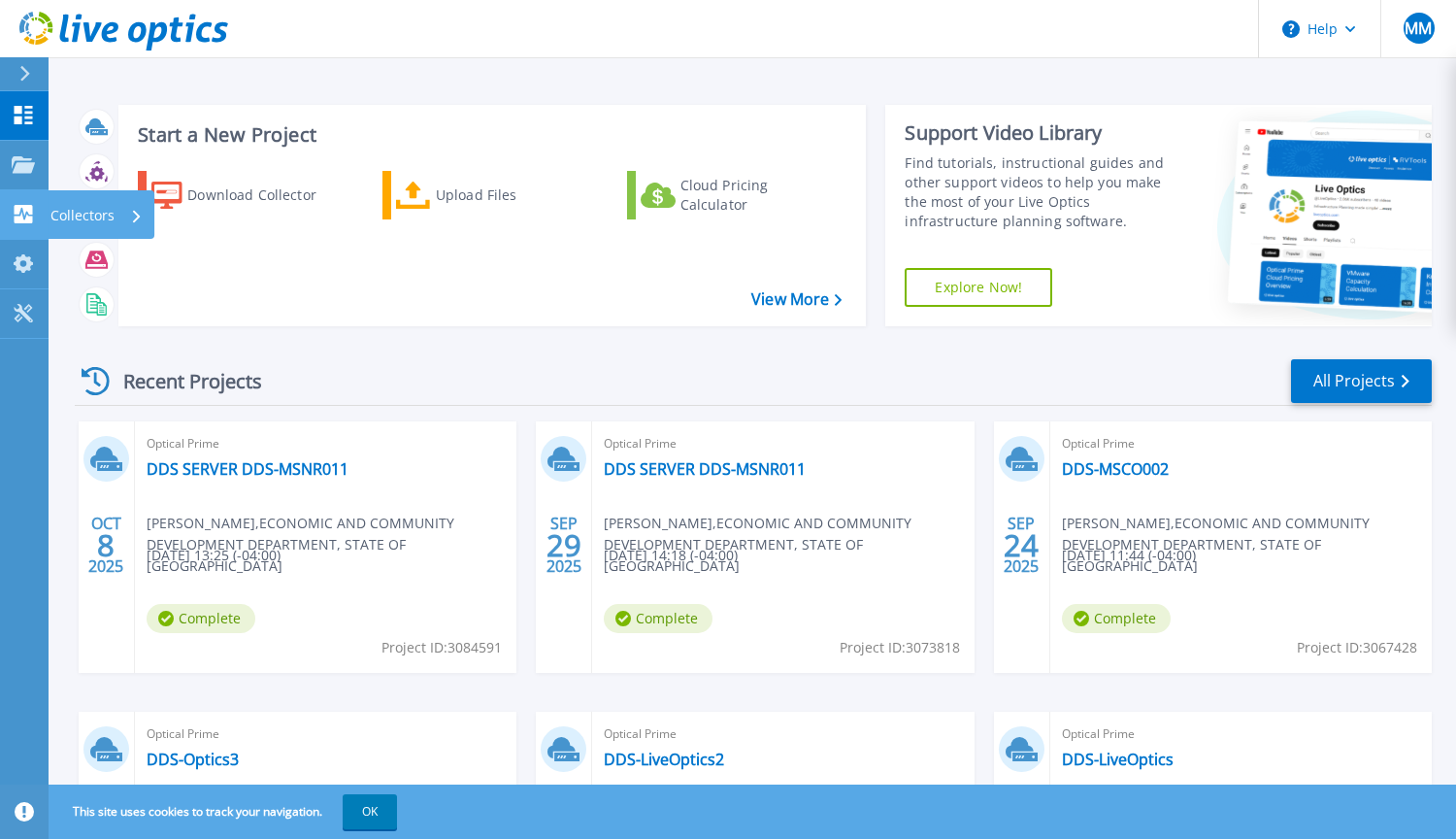
click at [26, 213] on icon at bounding box center [24, 213] width 19 height 19
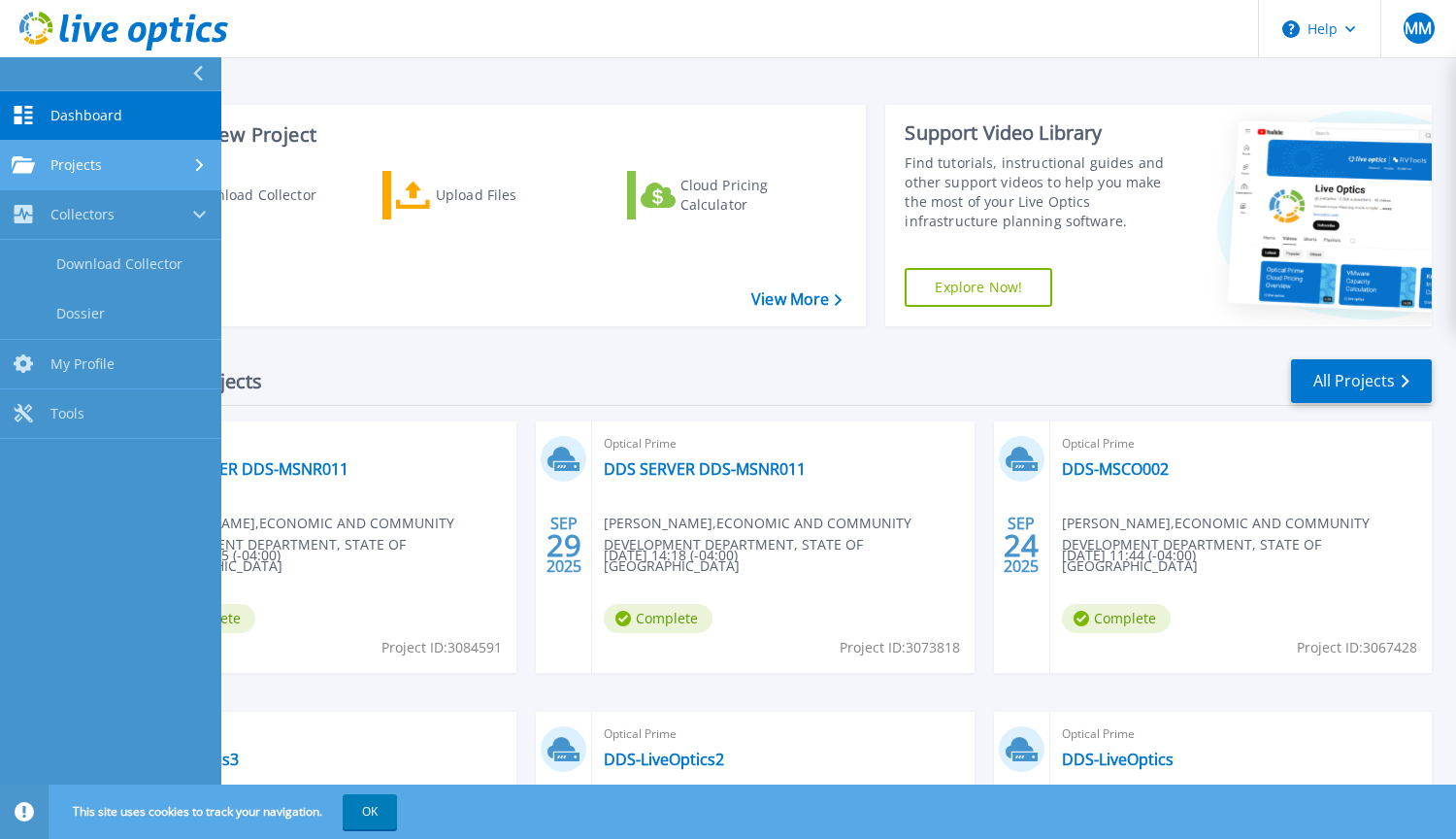
click at [89, 179] on link "Projects Projects" at bounding box center [111, 165] width 221 height 49
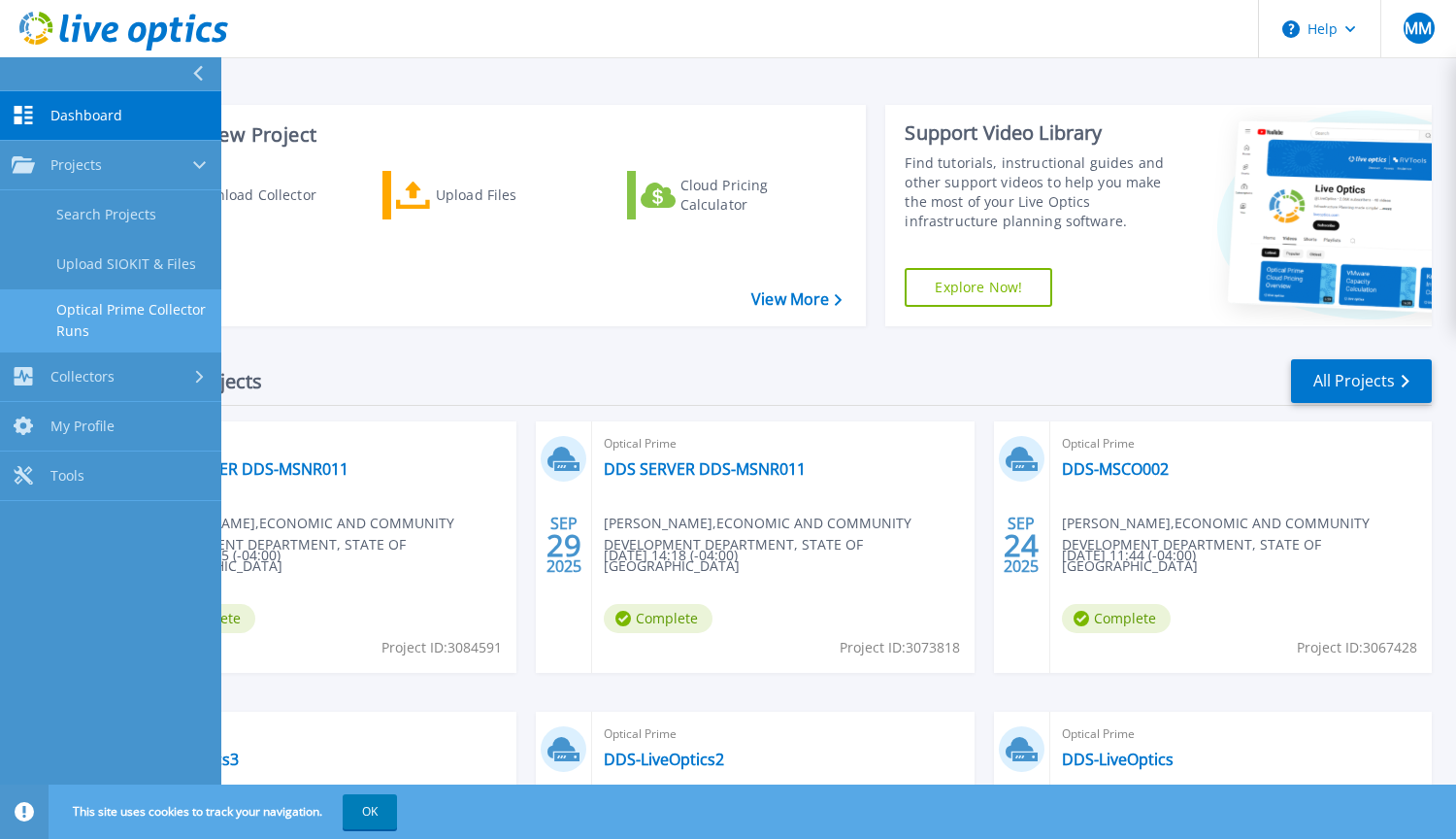
click at [158, 305] on link "Optical Prime Collector Runs" at bounding box center [111, 320] width 221 height 62
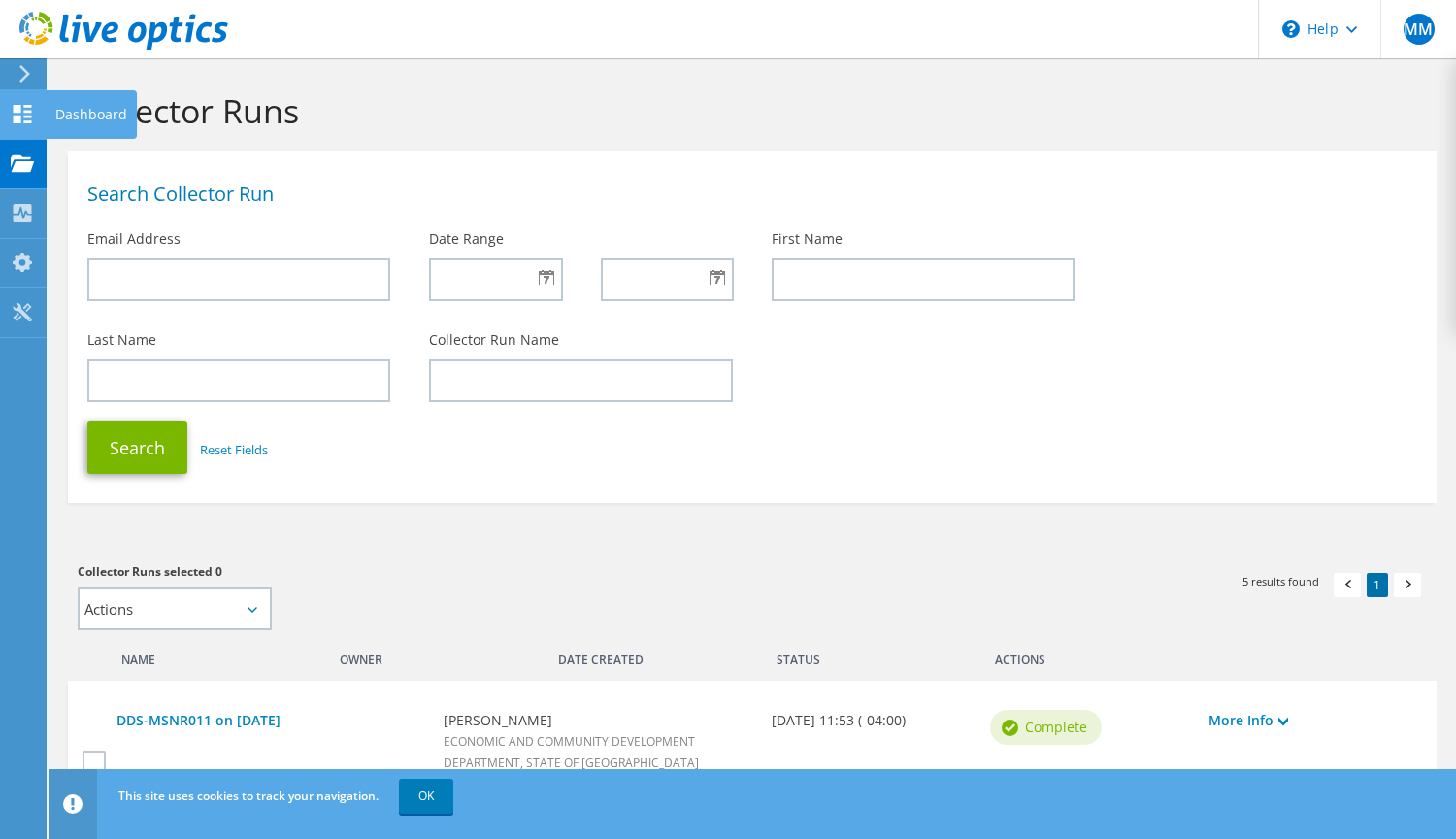
click at [32, 115] on icon at bounding box center [23, 114] width 24 height 19
